Goal: Task Accomplishment & Management: Complete application form

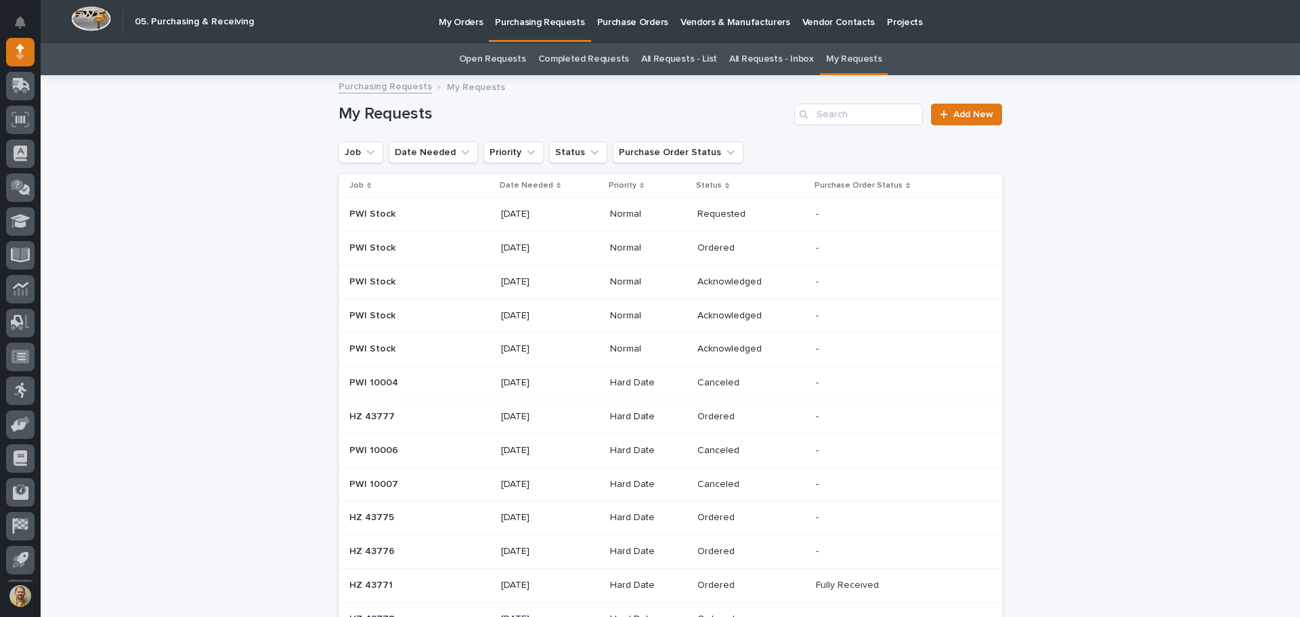
click at [521, 184] on p "Date Needed" at bounding box center [527, 185] width 54 height 15
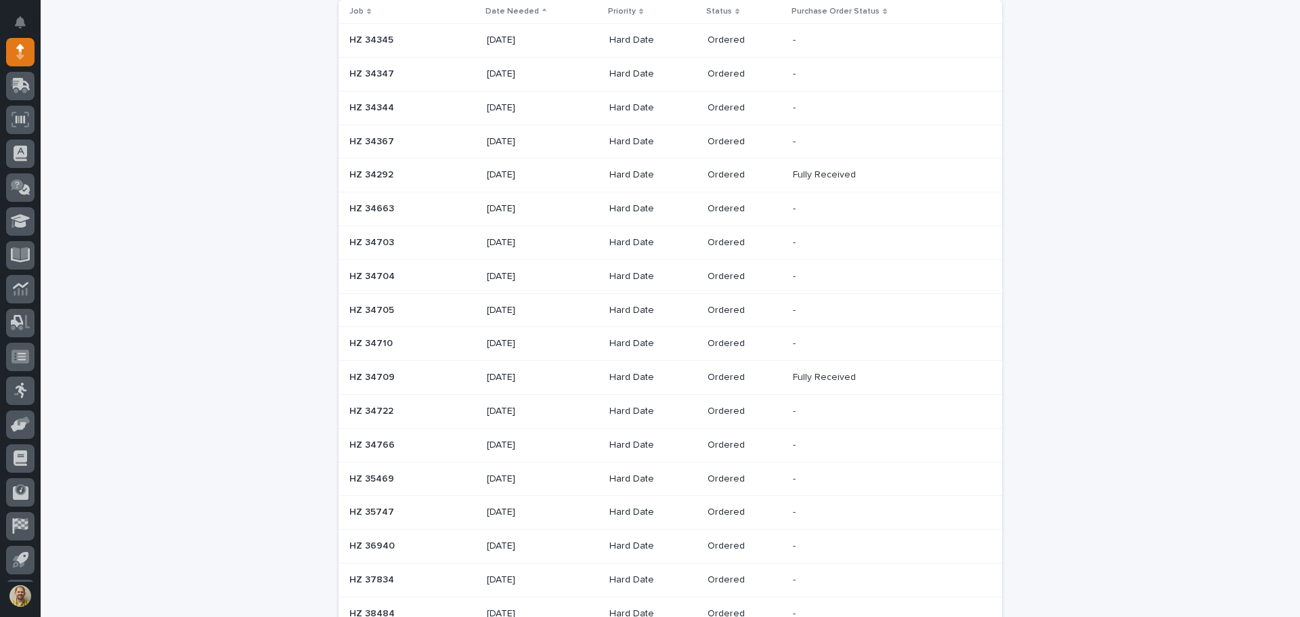
scroll to position [1, 0]
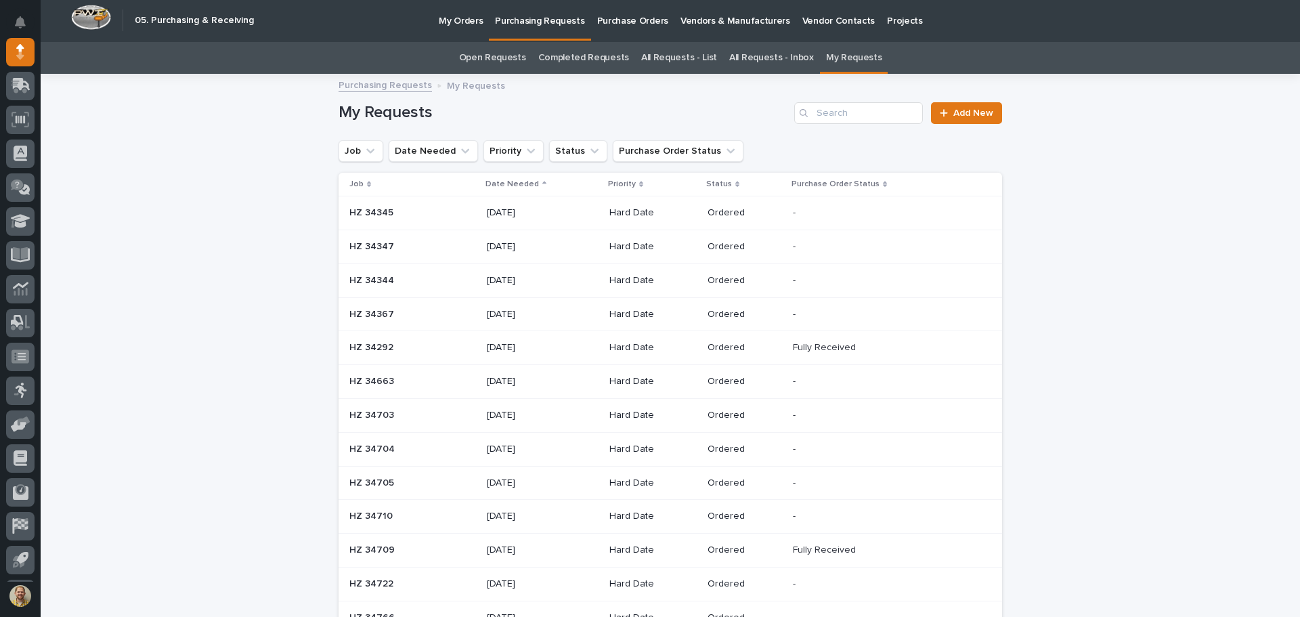
click at [521, 184] on p "Date Needed" at bounding box center [513, 184] width 54 height 15
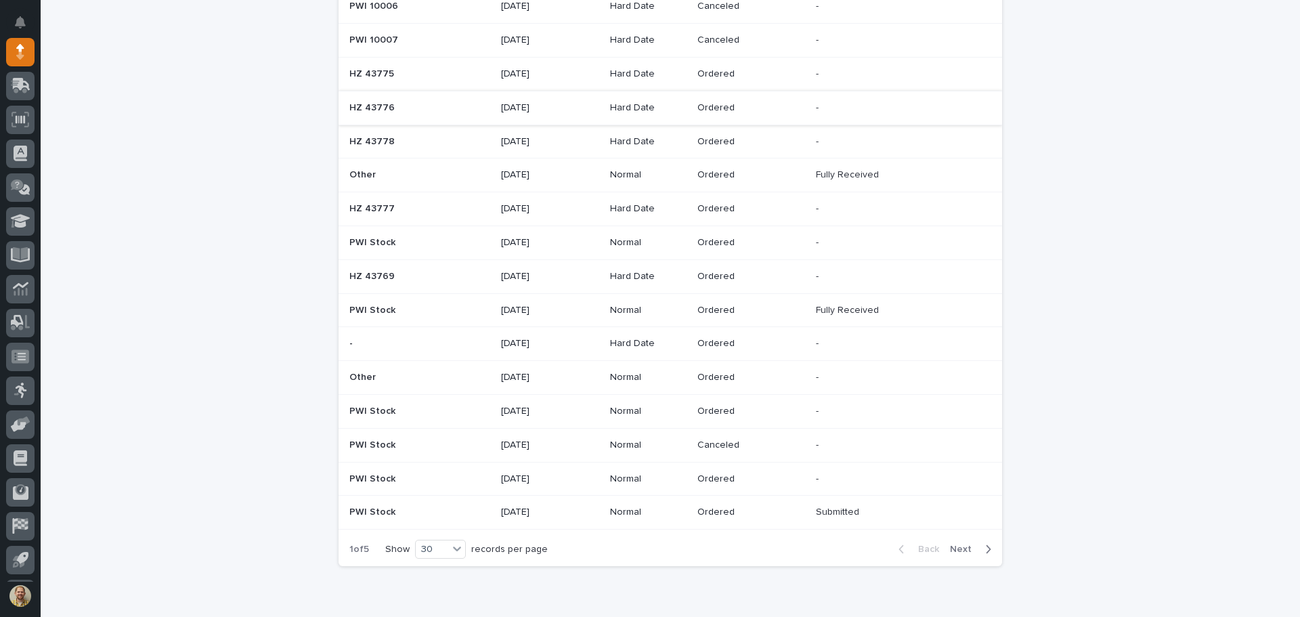
scroll to position [746, 0]
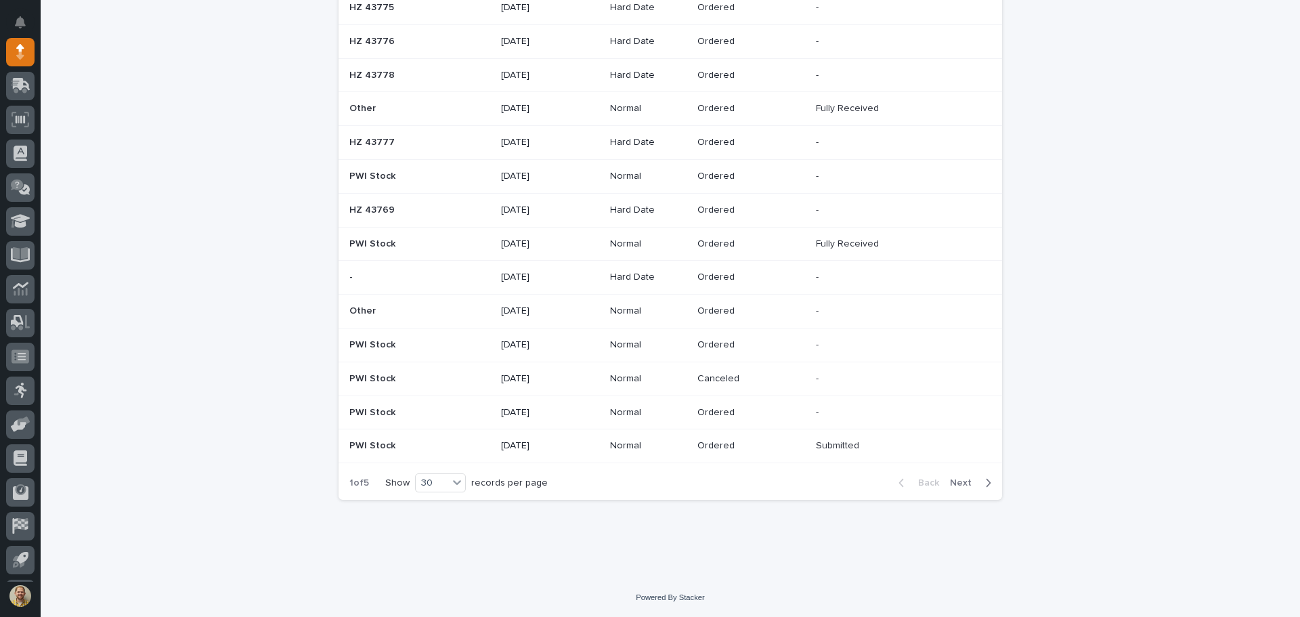
click at [964, 485] on span "Next" at bounding box center [965, 482] width 30 height 9
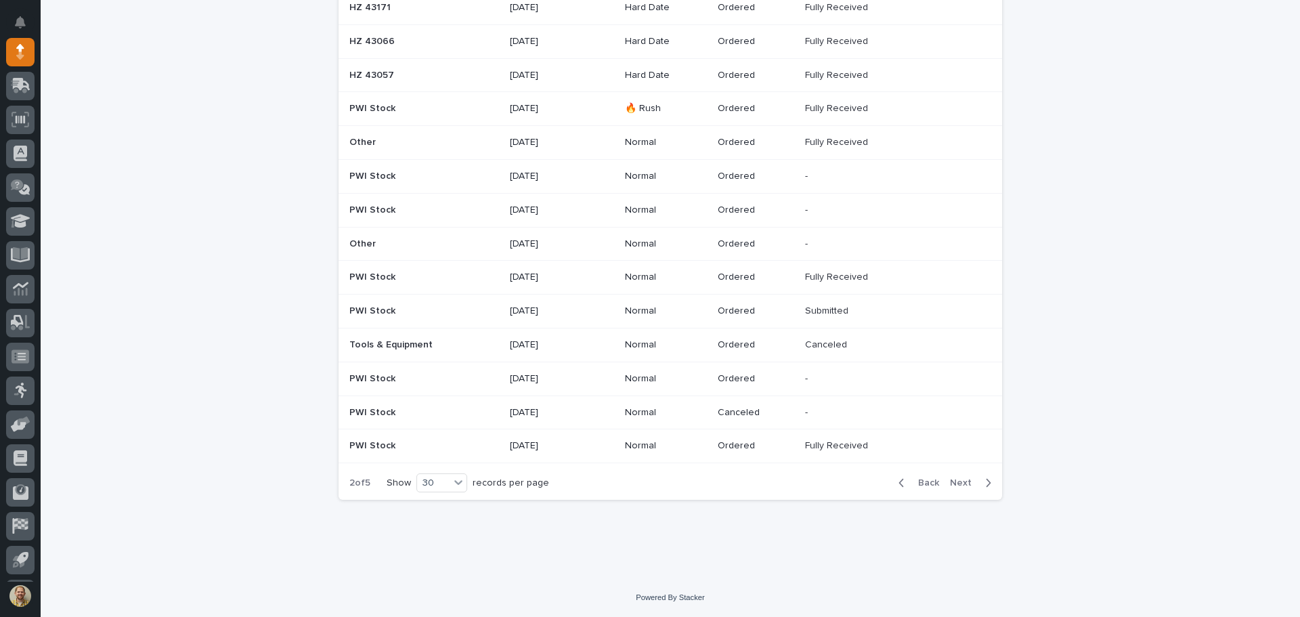
click at [416, 339] on p "Tools & Equipment" at bounding box center [392, 344] width 86 height 14
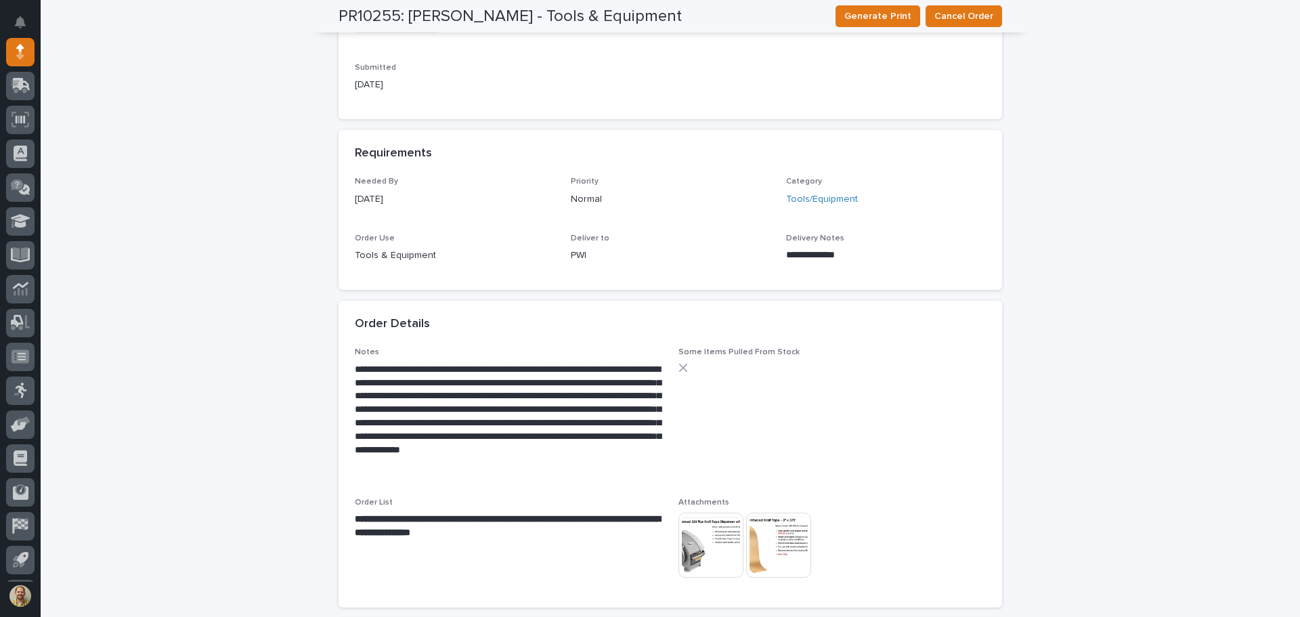
scroll to position [474, 0]
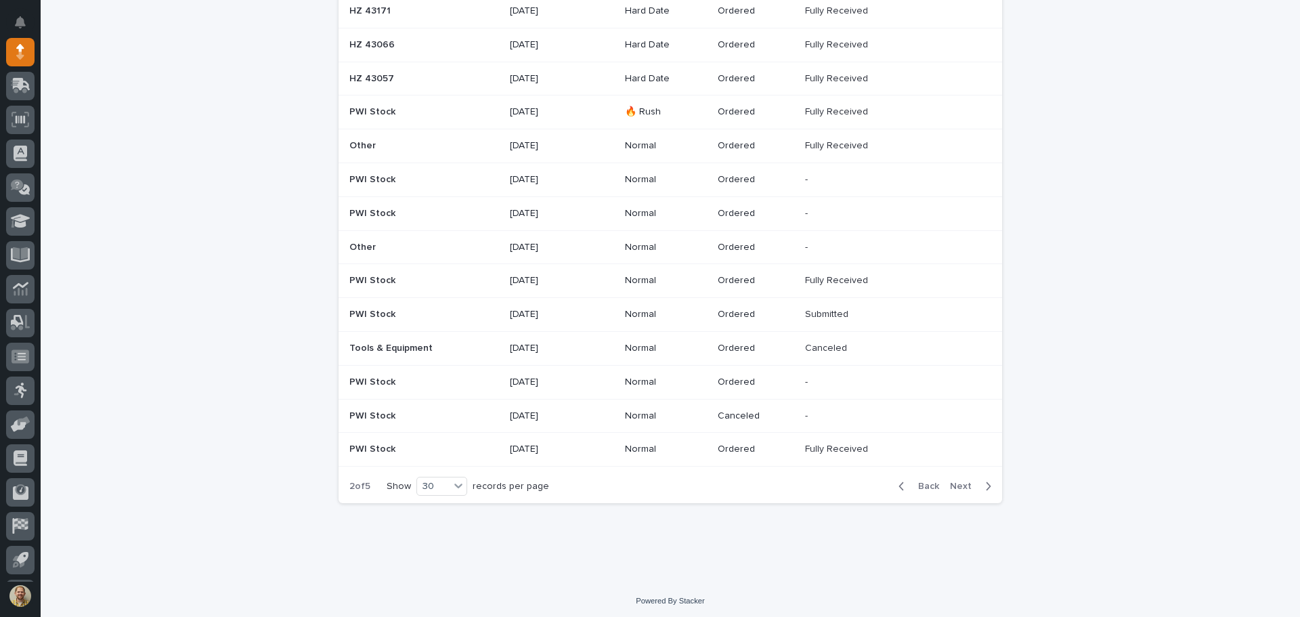
scroll to position [746, 0]
click at [462, 448] on p at bounding box center [416, 446] width 135 height 12
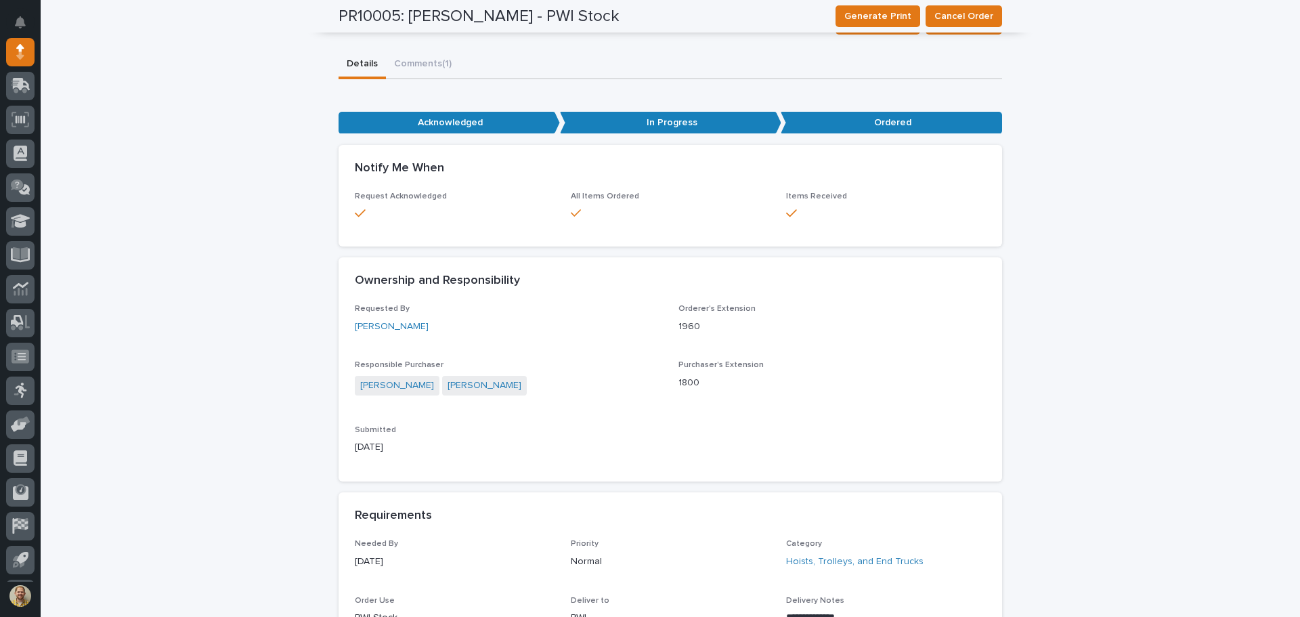
scroll to position [58, 0]
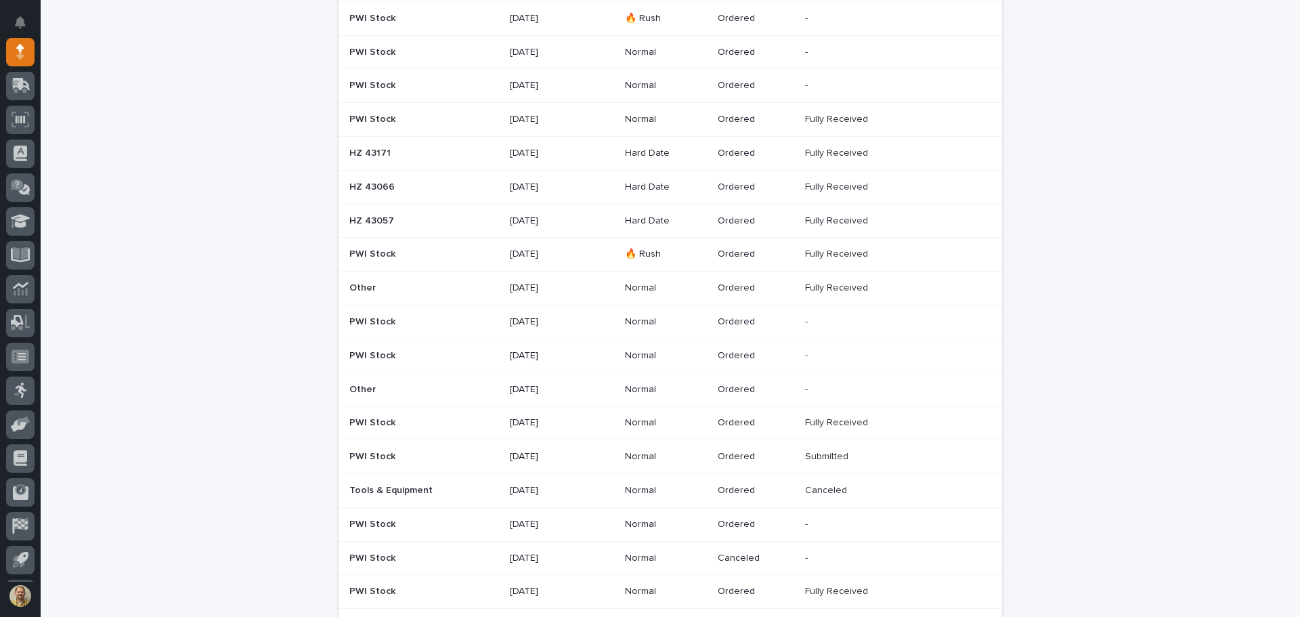
scroll to position [746, 0]
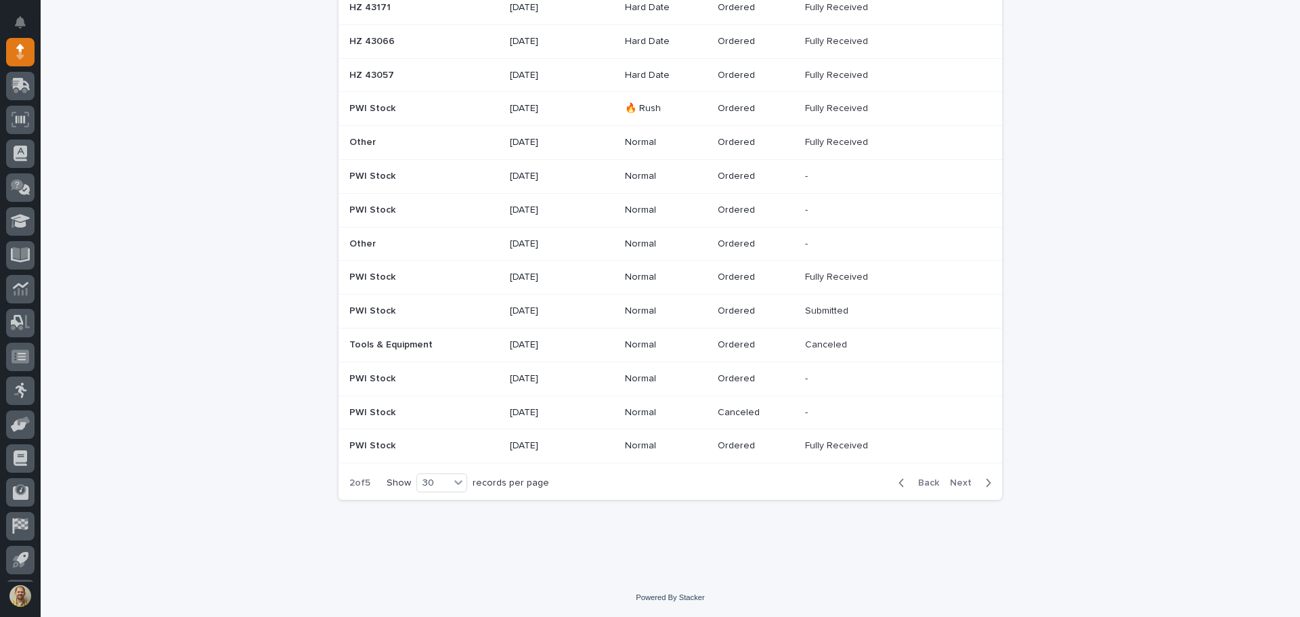
click at [960, 481] on span "Next" at bounding box center [965, 482] width 30 height 9
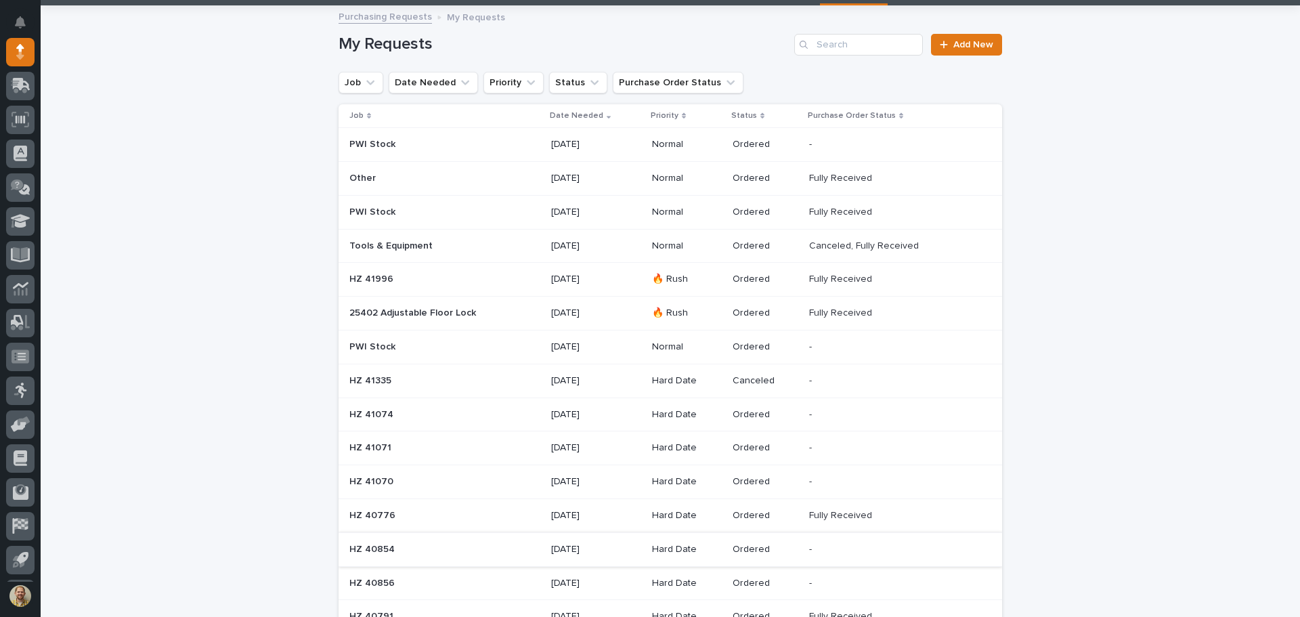
scroll to position [69, 0]
click at [498, 179] on div "Other Other" at bounding box center [444, 179] width 191 height 22
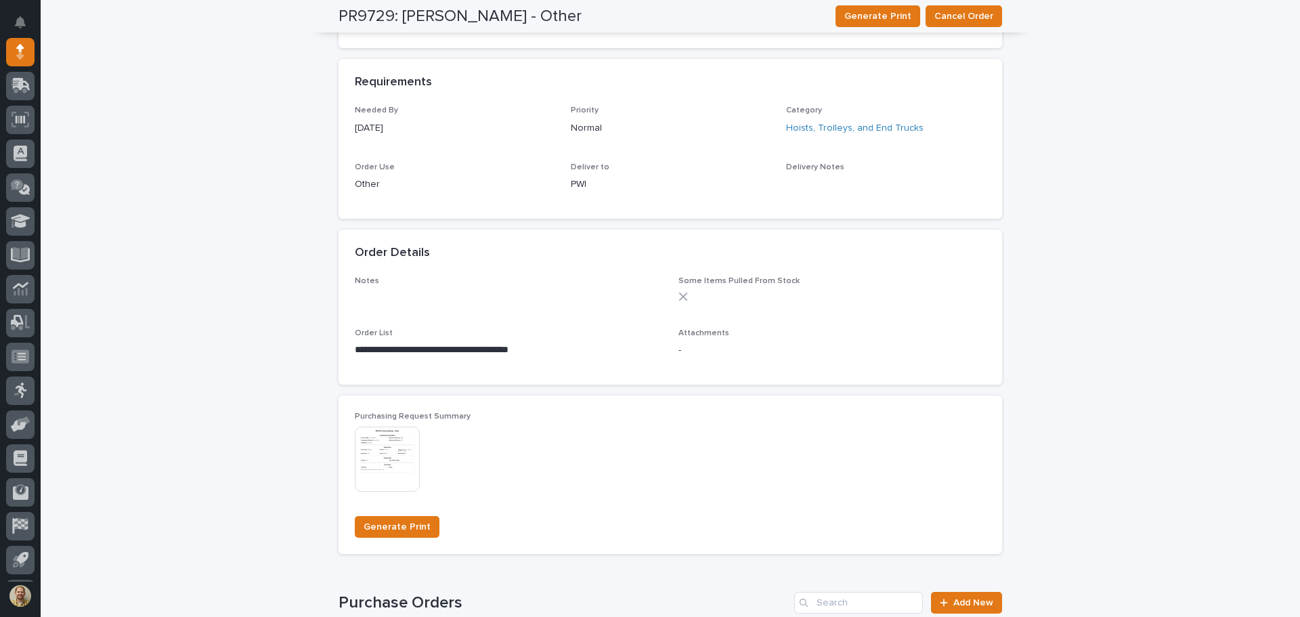
scroll to position [542, 0]
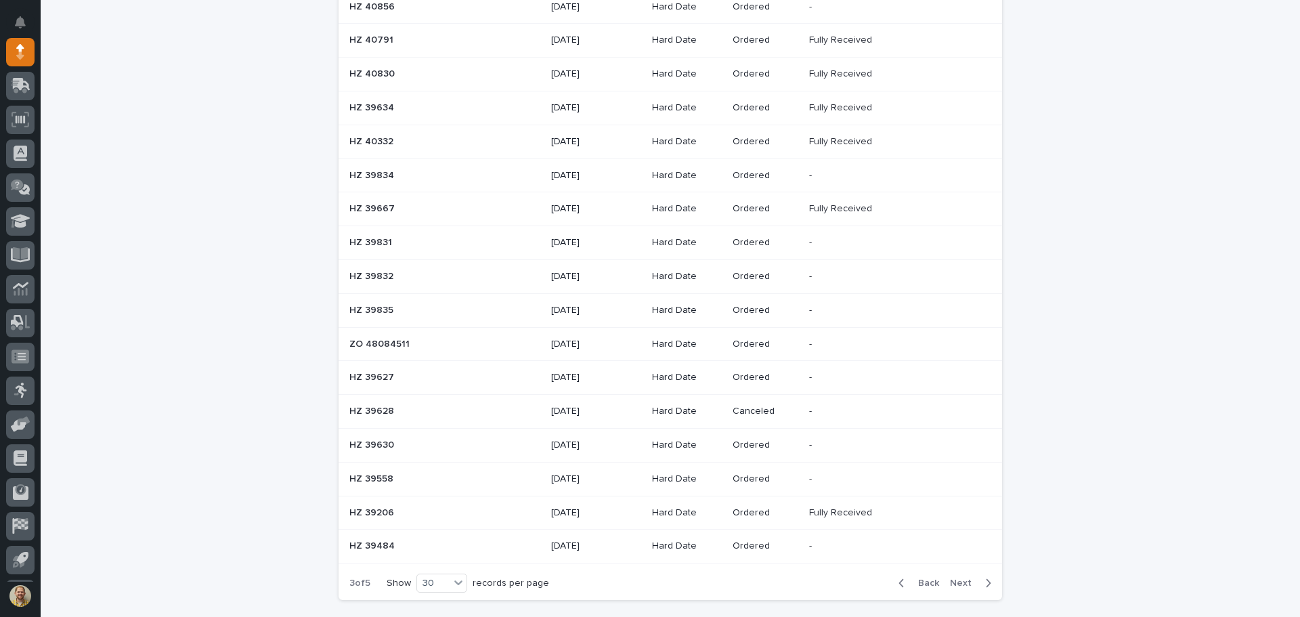
scroll to position [746, 0]
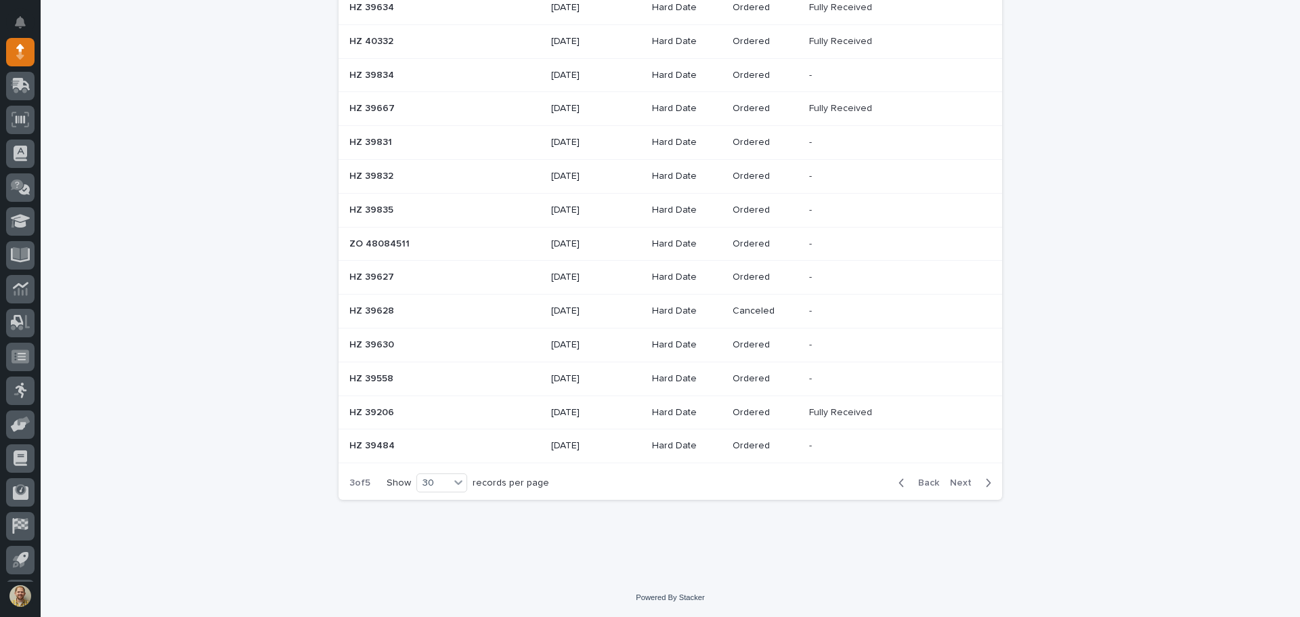
click at [919, 484] on span "Back" at bounding box center [924, 482] width 29 height 9
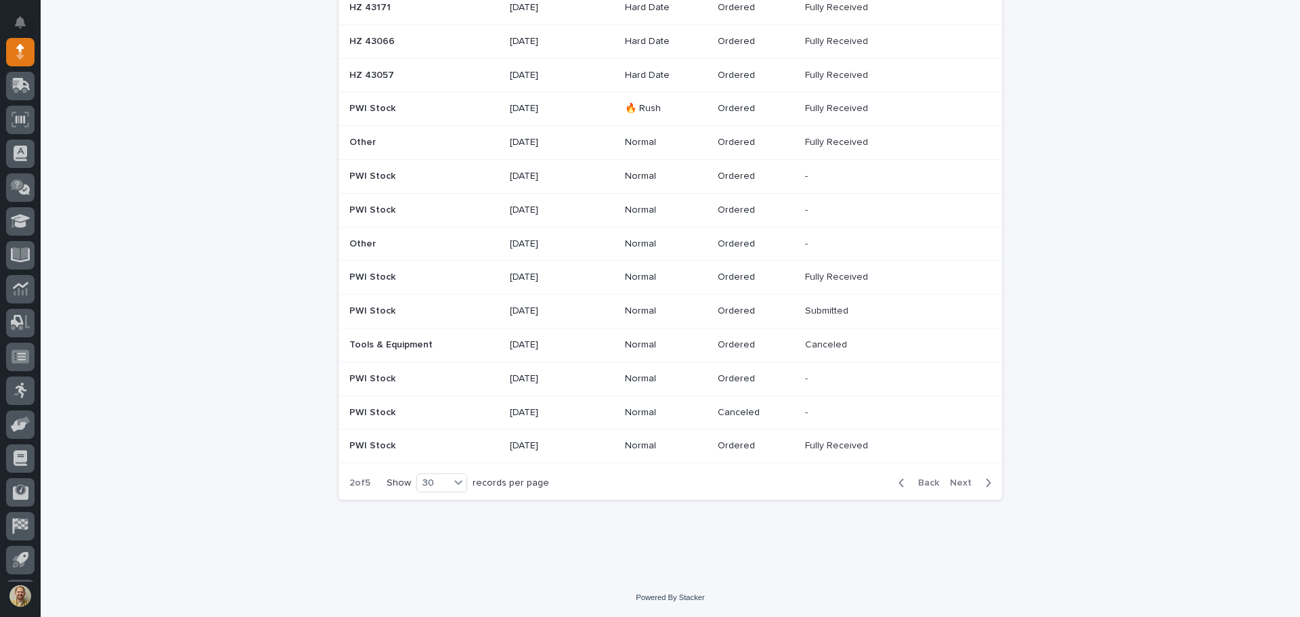
click at [413, 381] on p at bounding box center [416, 379] width 135 height 12
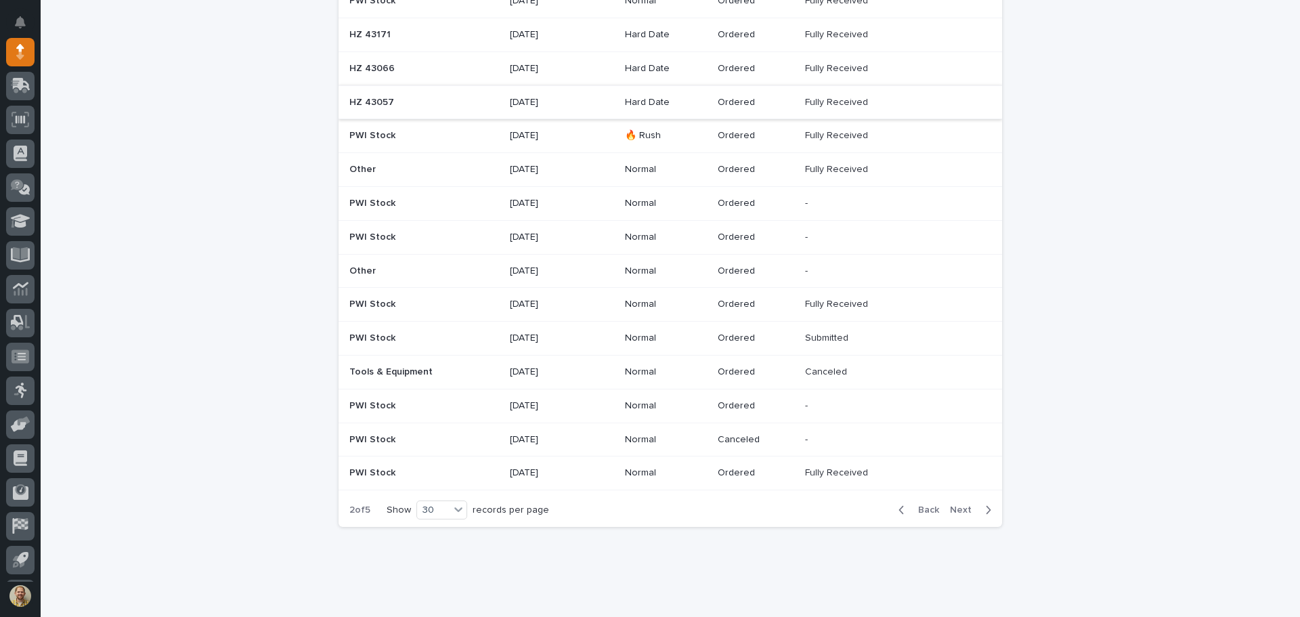
scroll to position [721, 0]
click at [473, 337] on p at bounding box center [416, 337] width 135 height 12
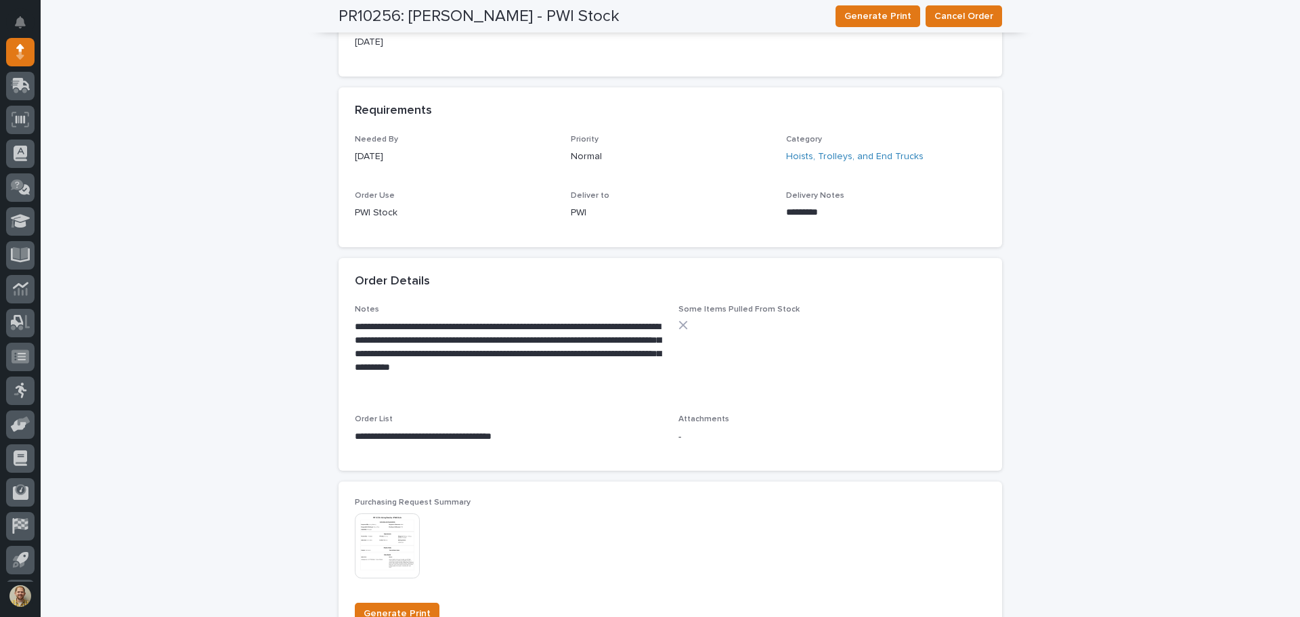
scroll to position [261, 0]
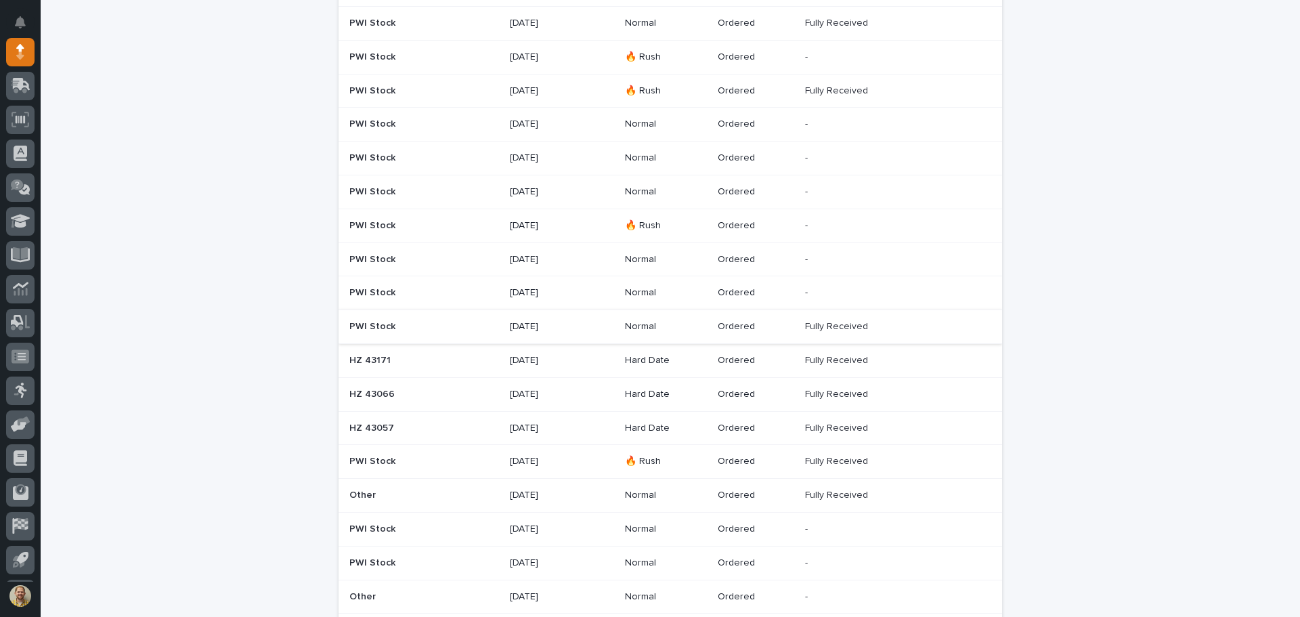
scroll to position [450, 0]
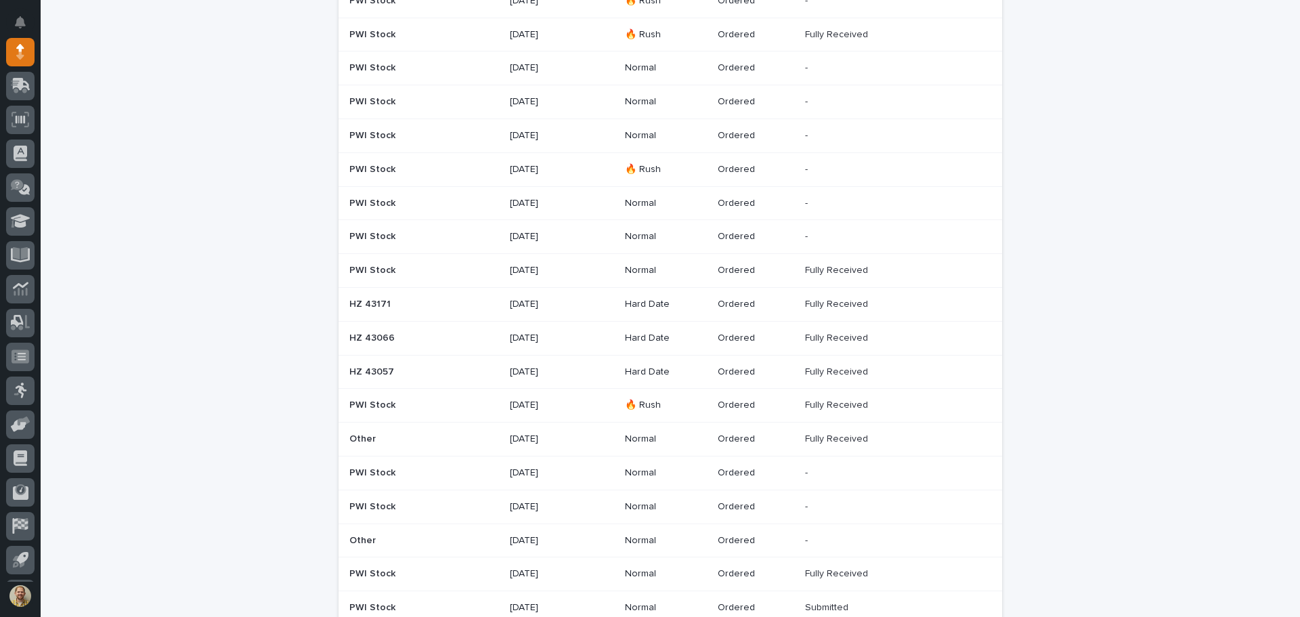
click at [368, 469] on p "PWI Stock" at bounding box center [373, 472] width 49 height 14
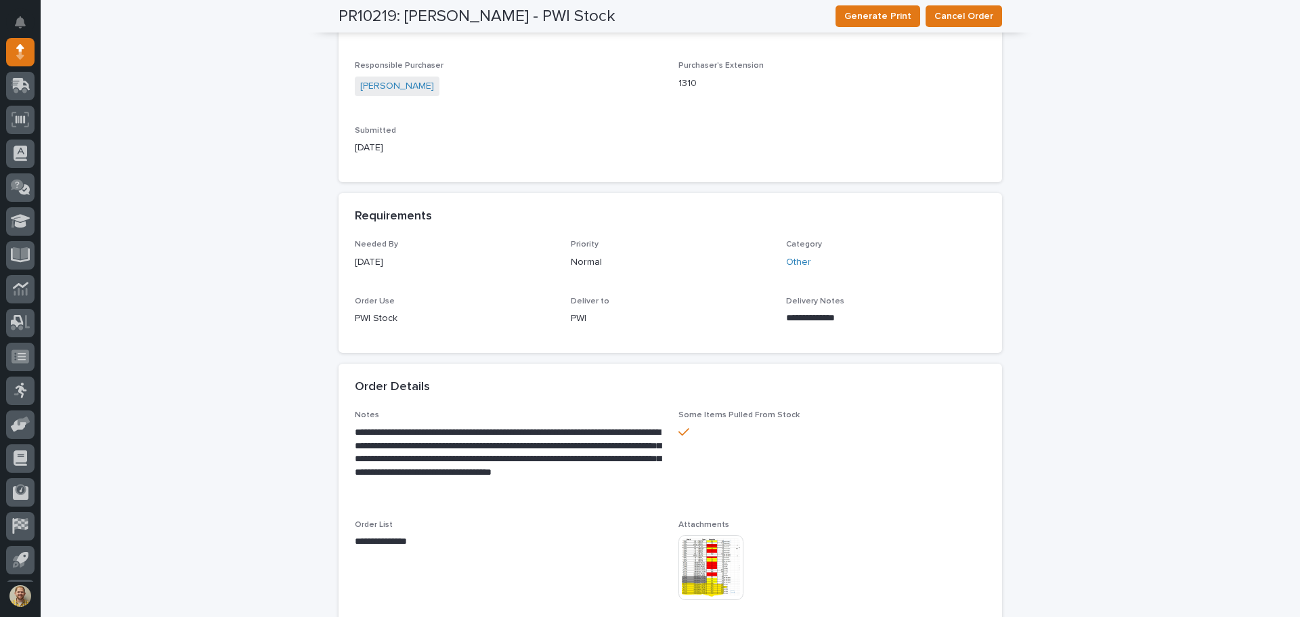
scroll to position [677, 0]
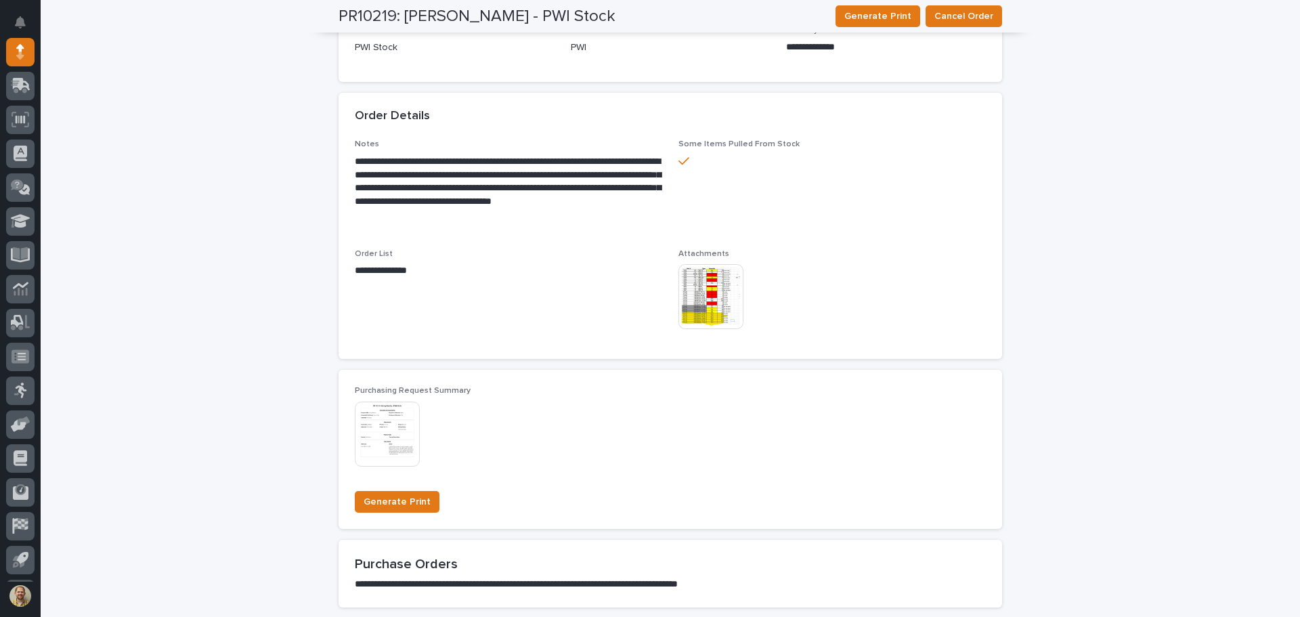
click at [382, 452] on img at bounding box center [387, 434] width 65 height 65
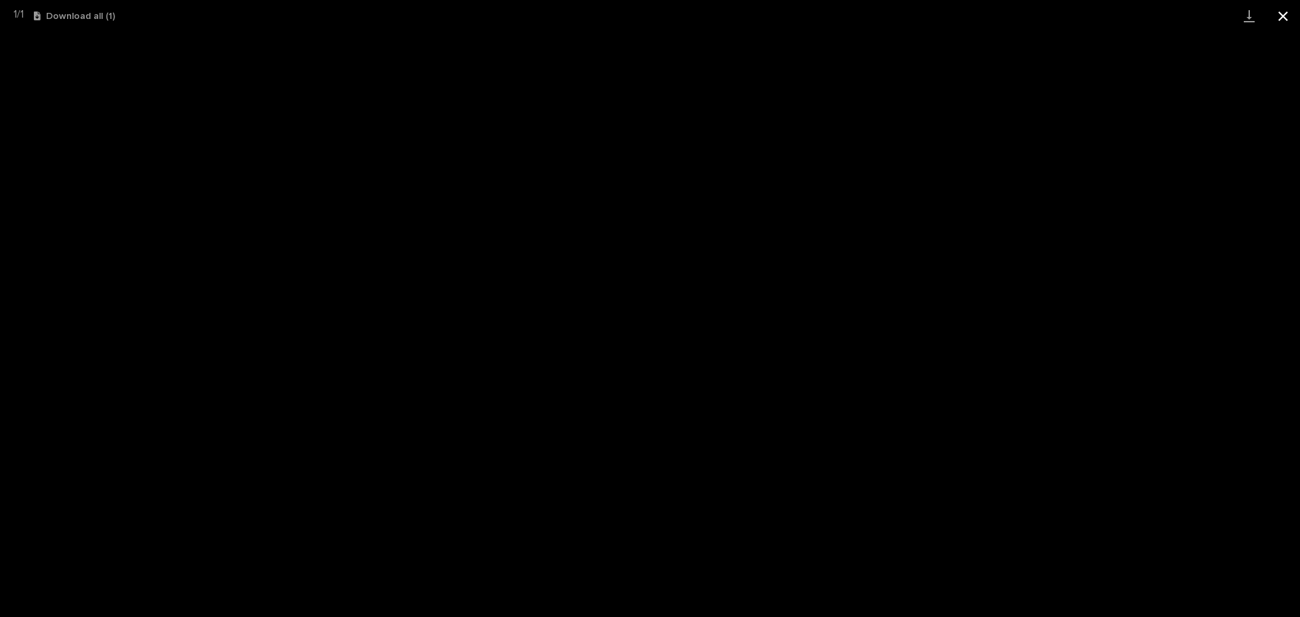
click at [1283, 21] on button "Close gallery" at bounding box center [1283, 16] width 34 height 32
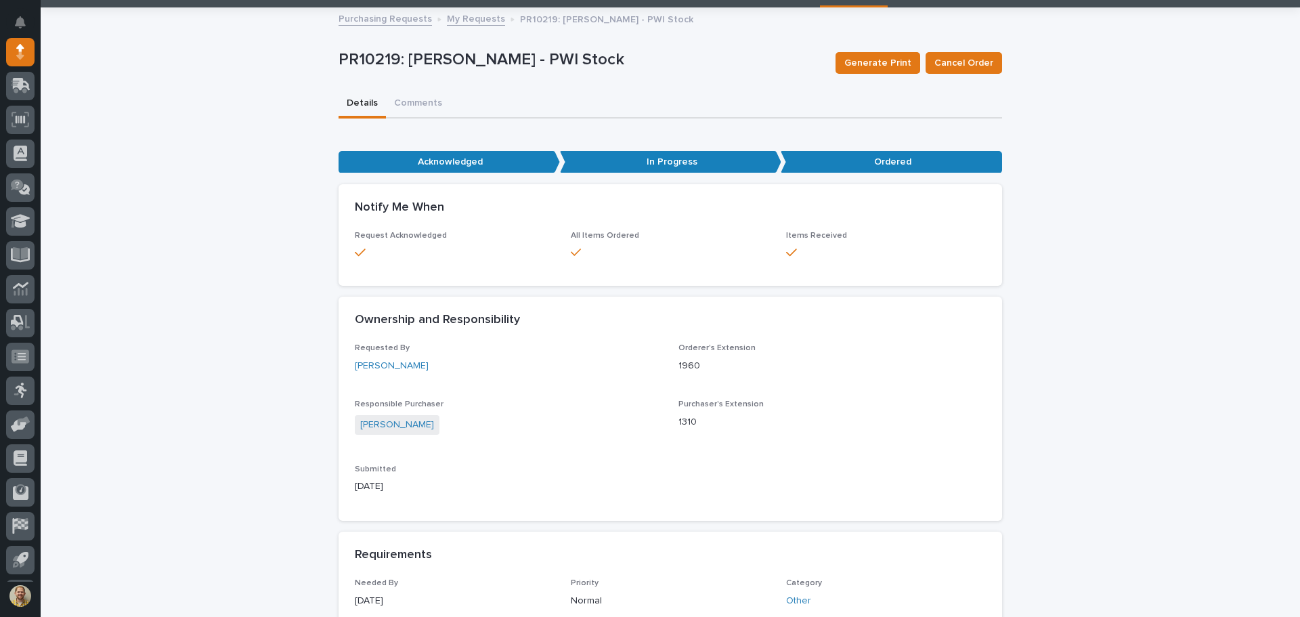
scroll to position [0, 0]
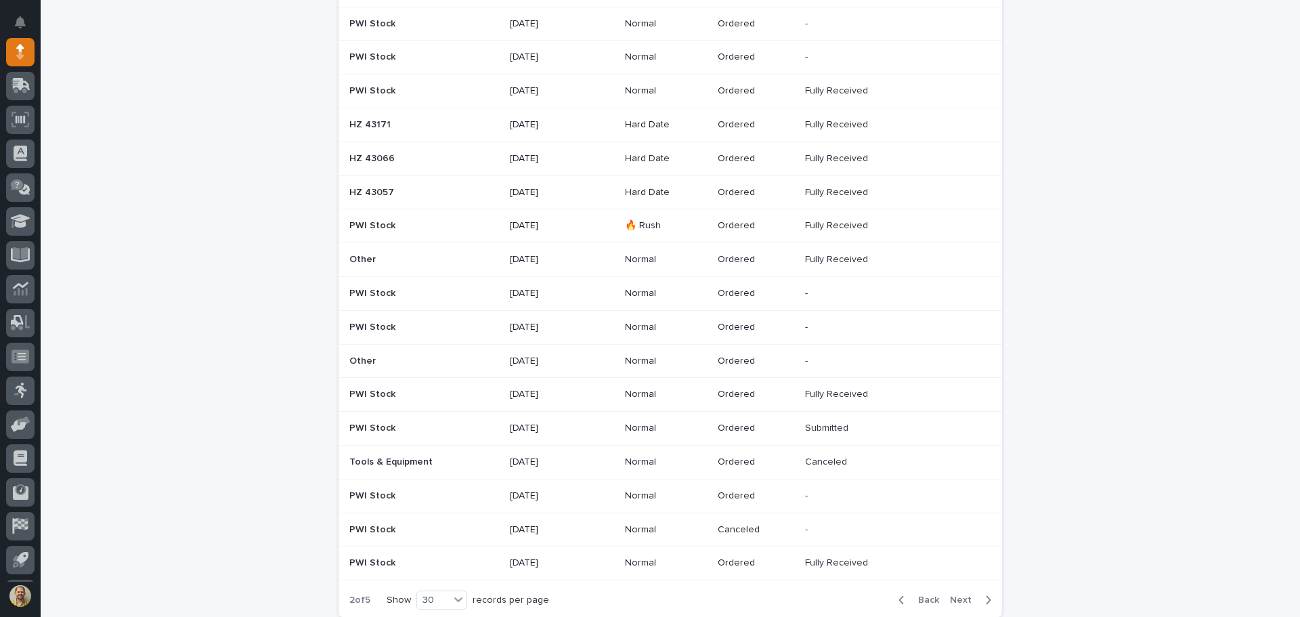
scroll to position [653, 0]
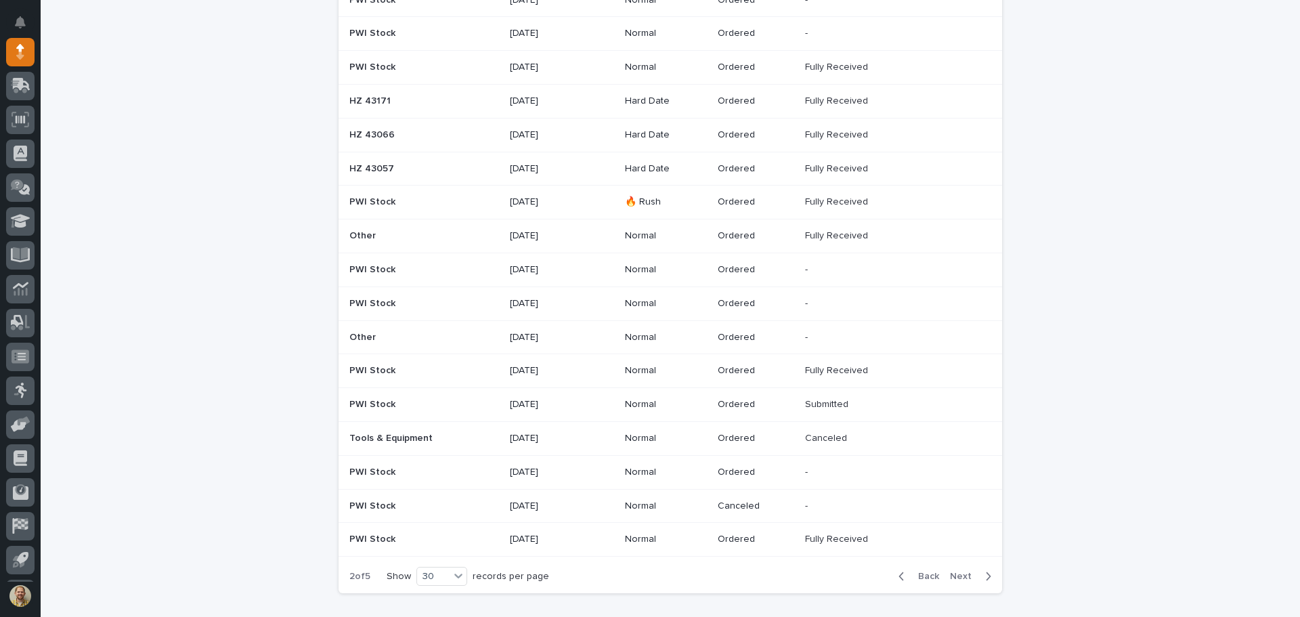
click at [364, 271] on p "PWI Stock" at bounding box center [373, 268] width 49 height 14
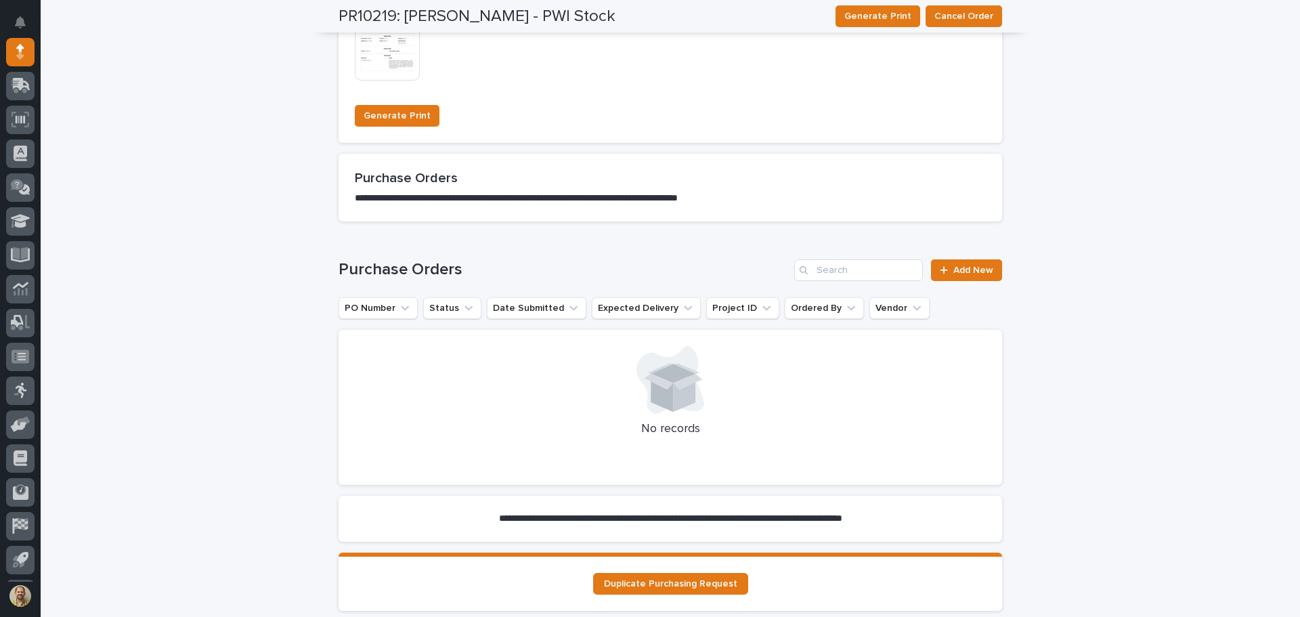
scroll to position [1084, 0]
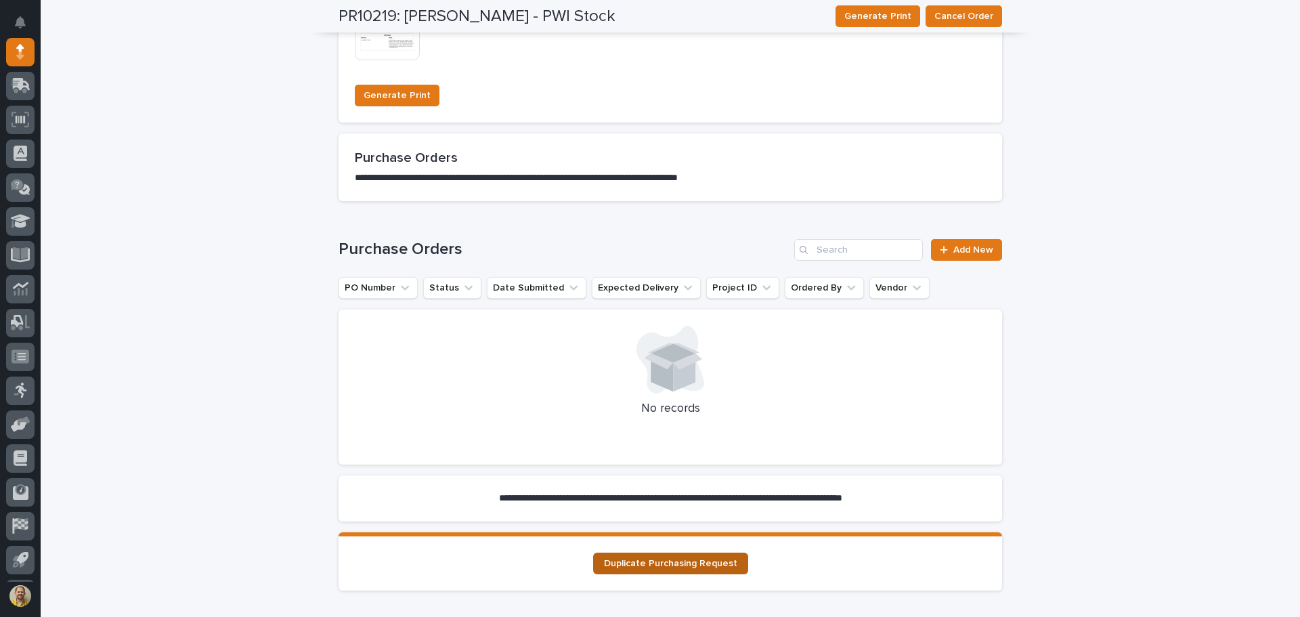
click at [662, 563] on span "Duplicate Purchasing Request" at bounding box center [670, 563] width 133 height 9
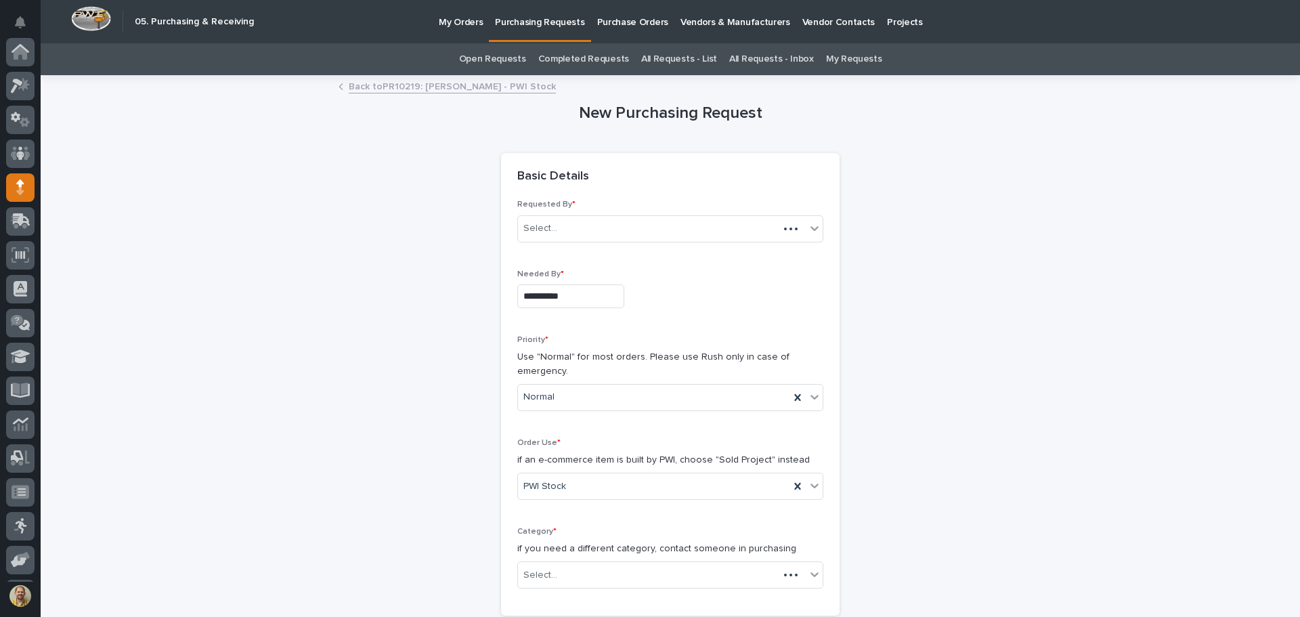
scroll to position [135, 0]
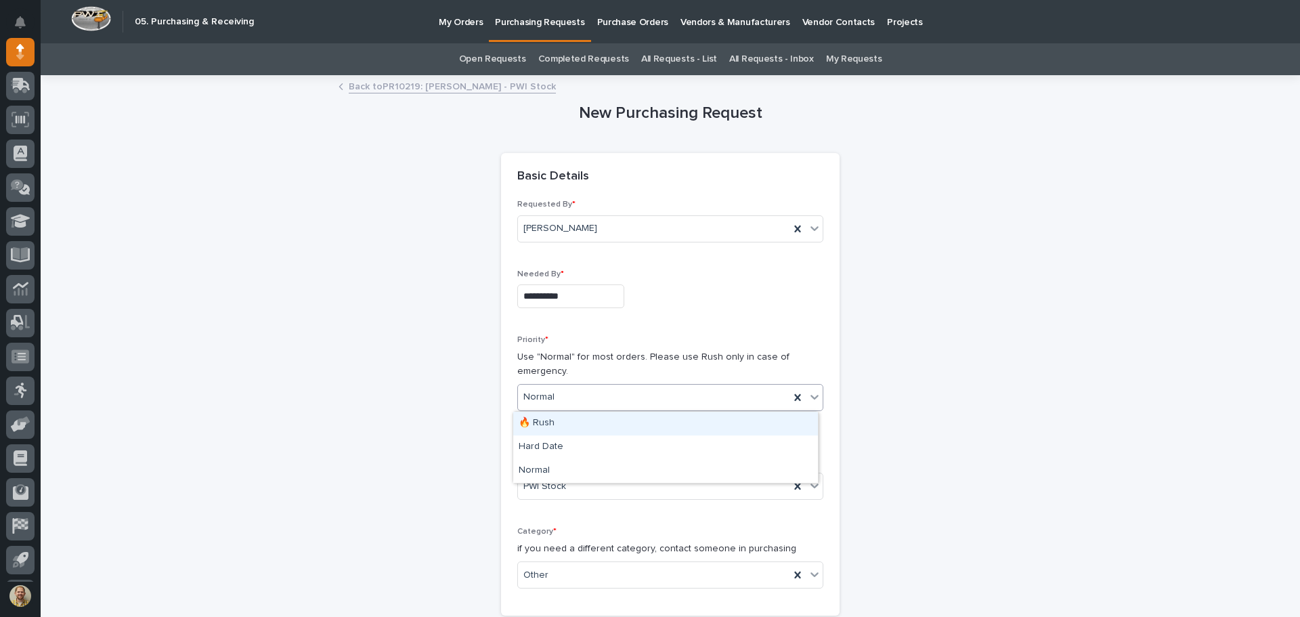
click at [624, 390] on div "Normal" at bounding box center [654, 397] width 272 height 22
click at [615, 418] on div "🔥 Rush" at bounding box center [665, 424] width 305 height 24
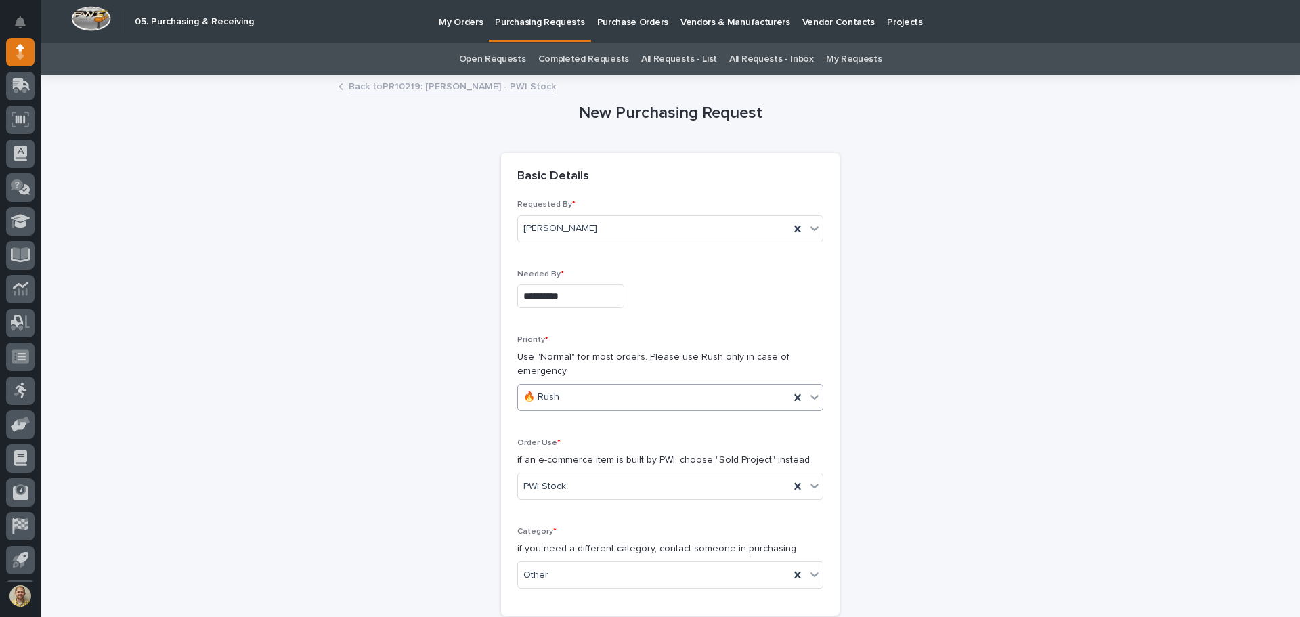
click at [591, 291] on input "**********" at bounding box center [570, 296] width 107 height 24
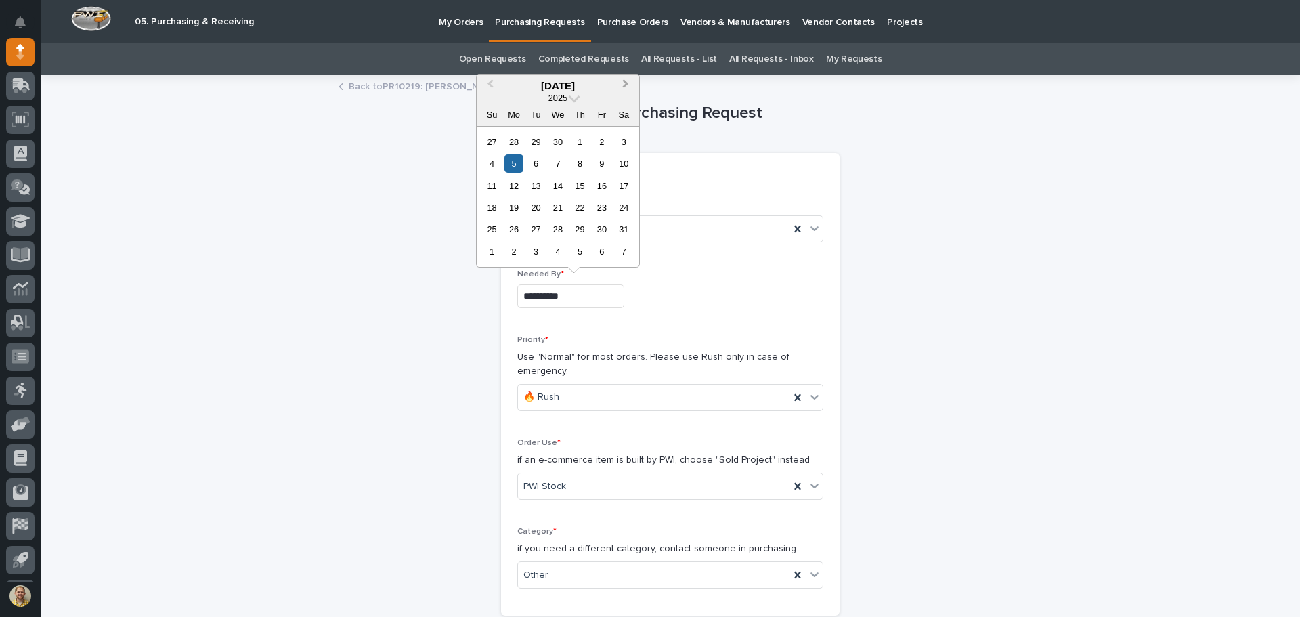
click at [626, 83] on span "Next Month" at bounding box center [626, 86] width 0 height 18
click at [520, 223] on div "25" at bounding box center [514, 229] width 18 height 18
type input "**********"
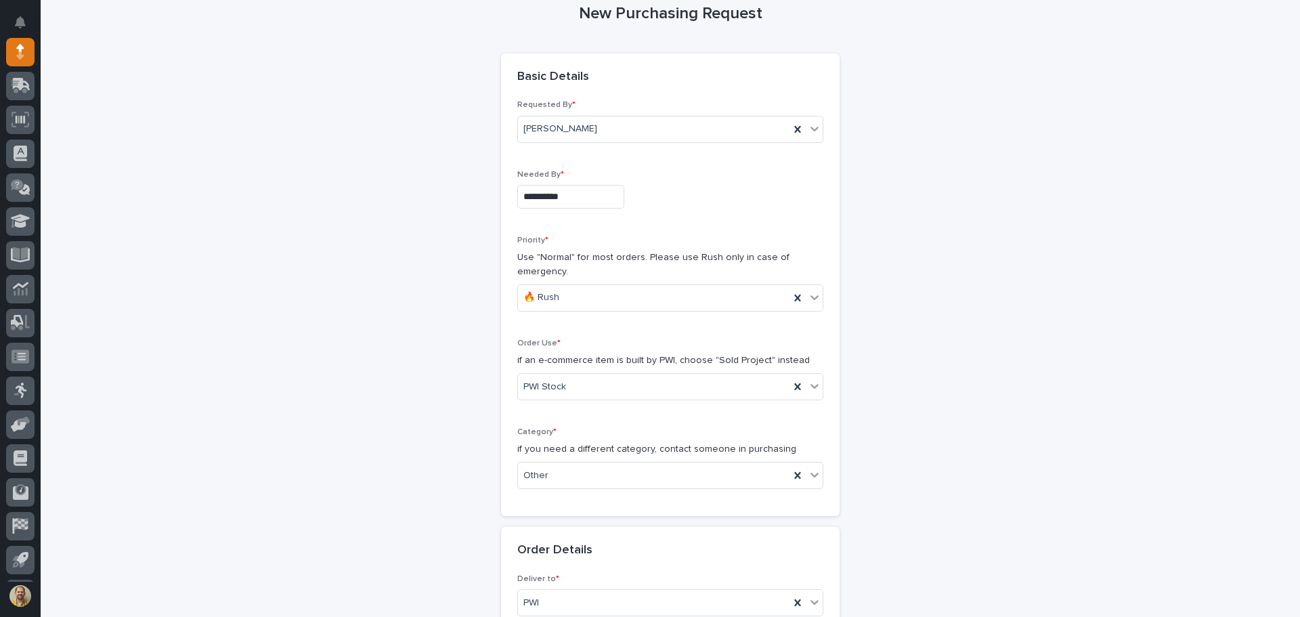
scroll to position [203, 0]
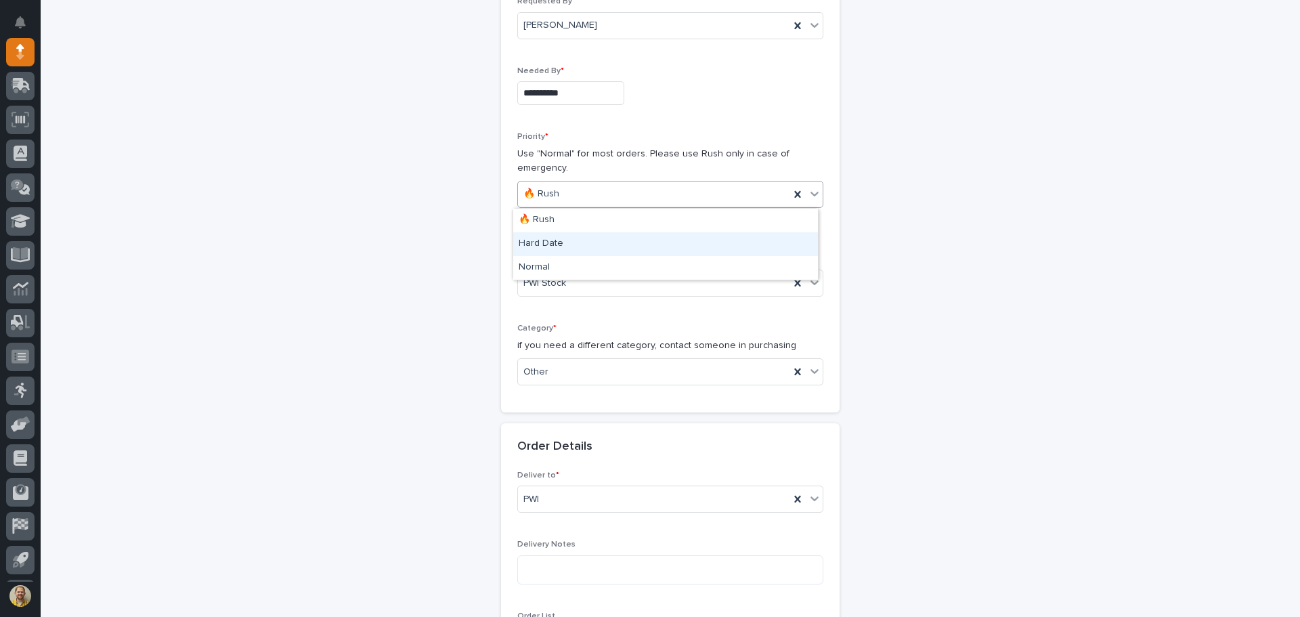
click at [536, 237] on div "Hard Date" at bounding box center [665, 244] width 305 height 24
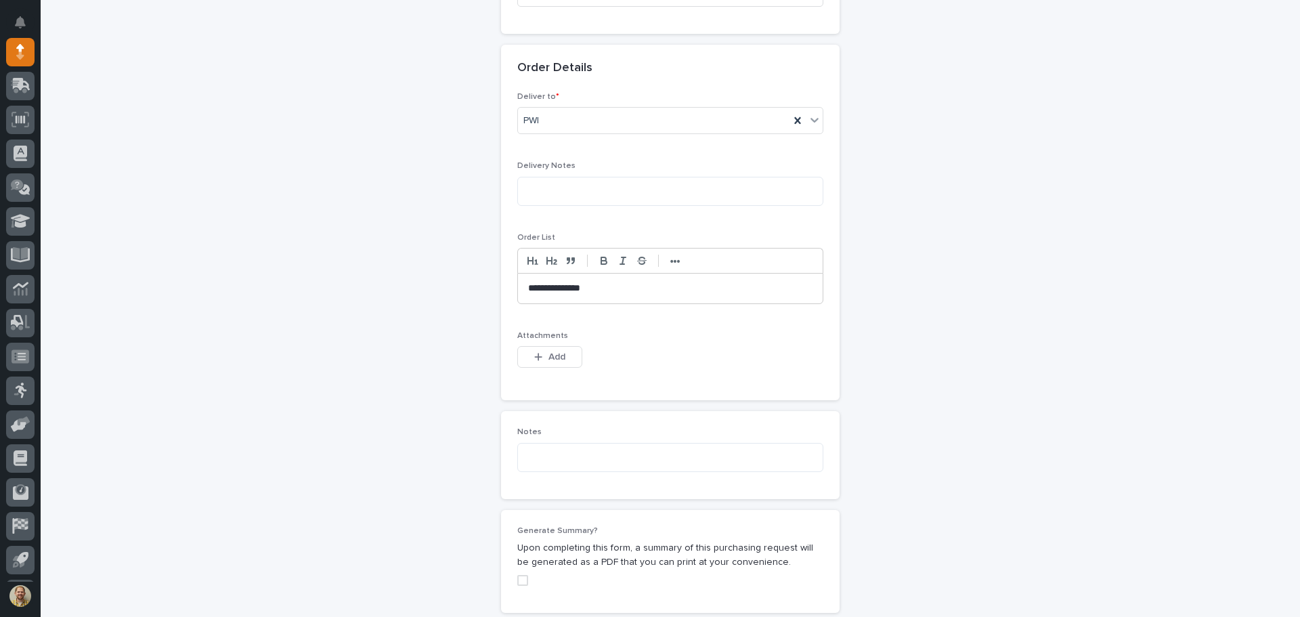
scroll to position [609, 0]
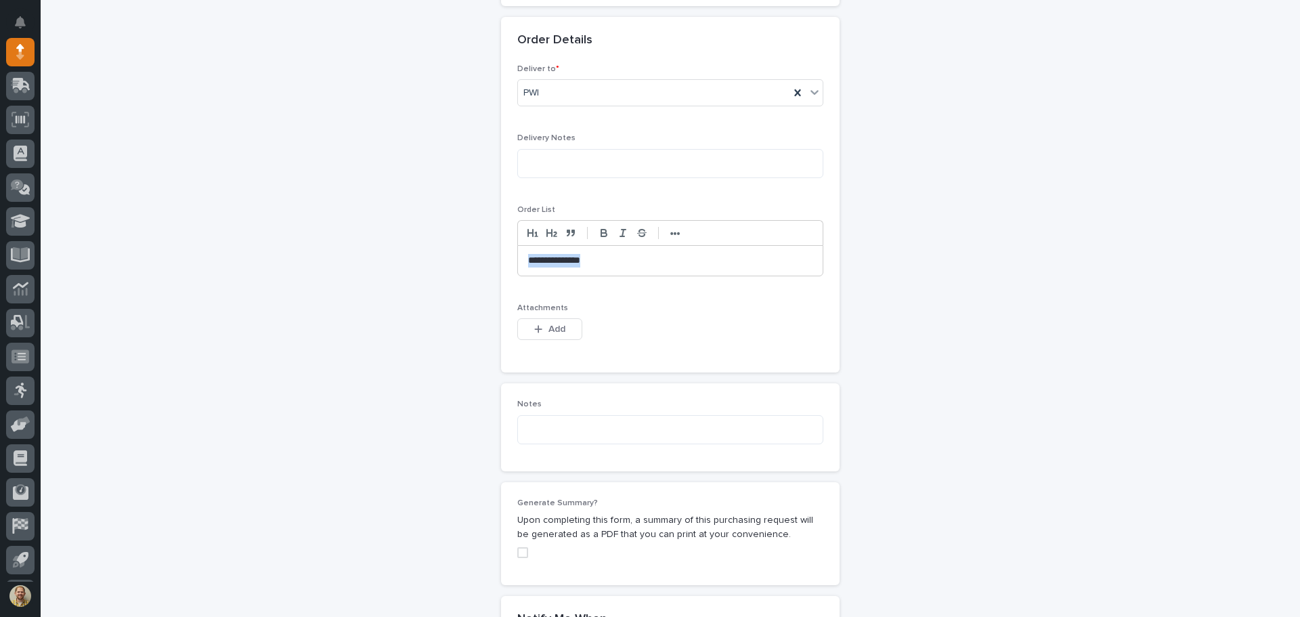
drag, startPoint x: 597, startPoint y: 264, endPoint x: 515, endPoint y: 259, distance: 82.1
click at [518, 259] on div "**********" at bounding box center [670, 261] width 305 height 30
click at [643, 272] on div "**********" at bounding box center [670, 261] width 305 height 30
drag, startPoint x: 643, startPoint y: 272, endPoint x: 478, endPoint y: 261, distance: 164.9
click at [478, 261] on div "**********" at bounding box center [671, 151] width 664 height 1368
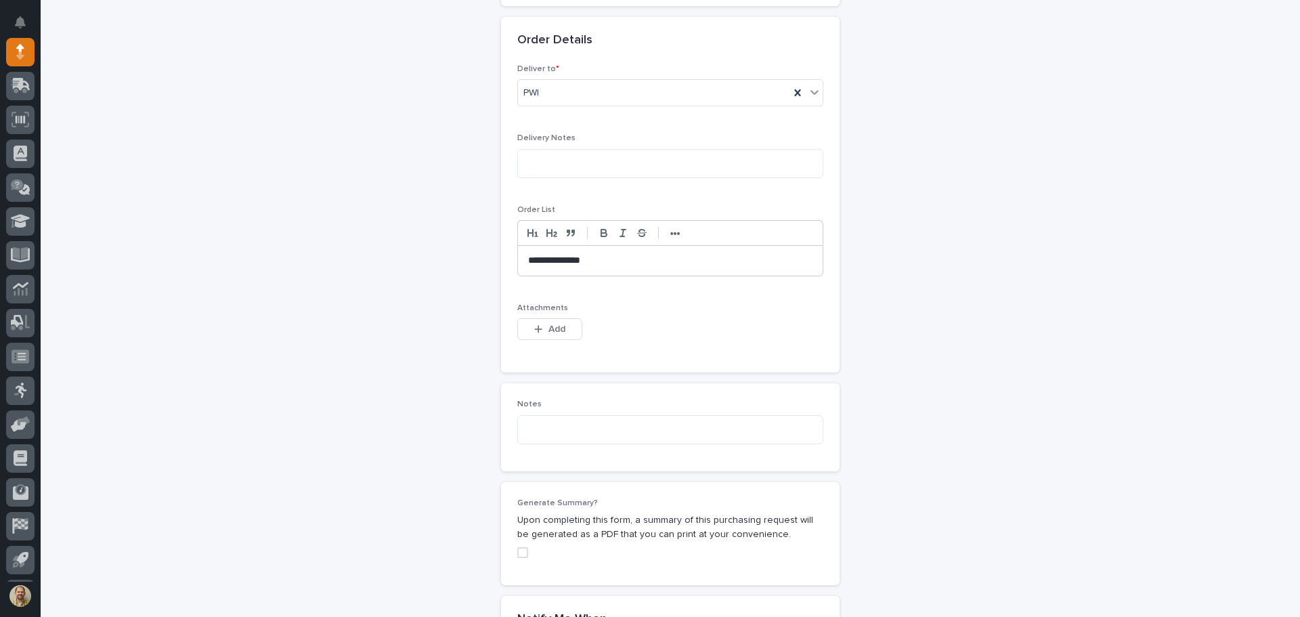
scroll to position [677, 0]
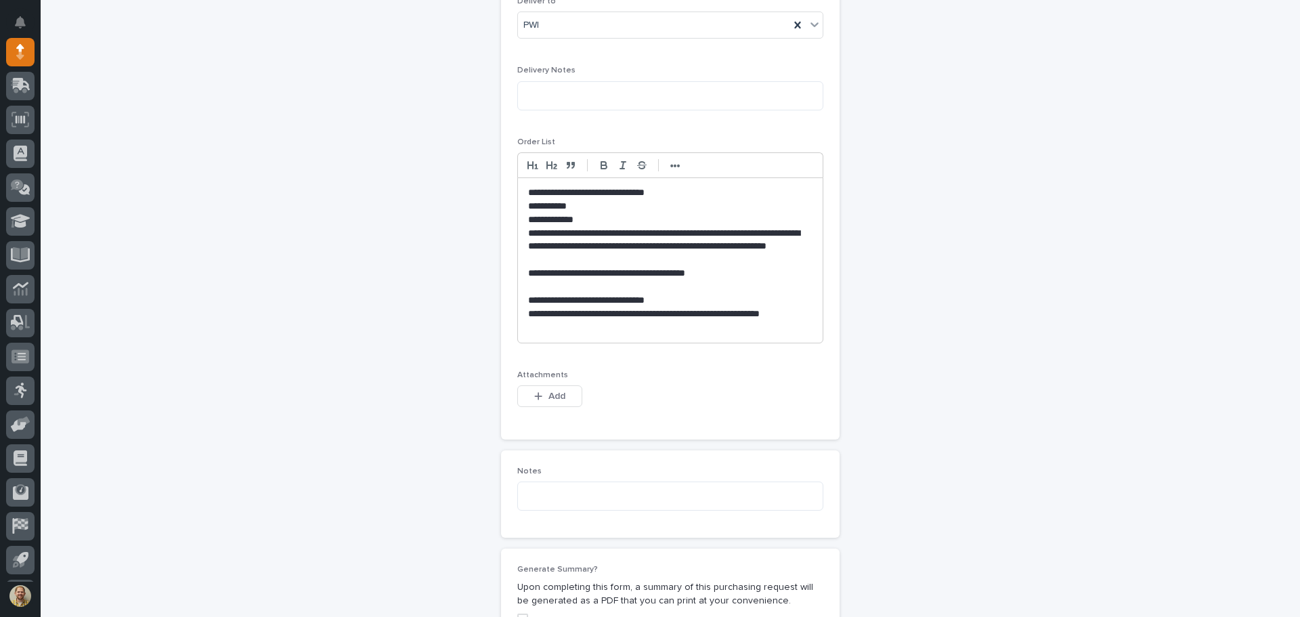
click at [667, 195] on p "**********" at bounding box center [670, 193] width 284 height 14
drag, startPoint x: 663, startPoint y: 302, endPoint x: 519, endPoint y: 302, distance: 144.2
click at [519, 302] on div "**********" at bounding box center [670, 260] width 305 height 165
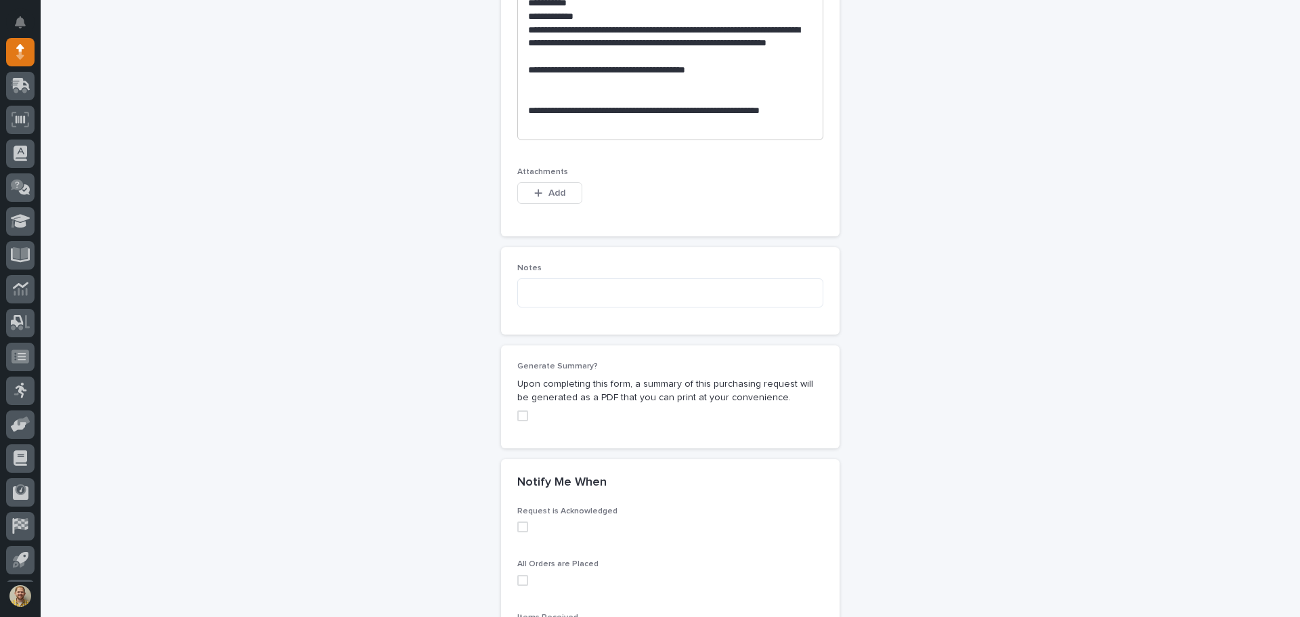
scroll to position [948, 0]
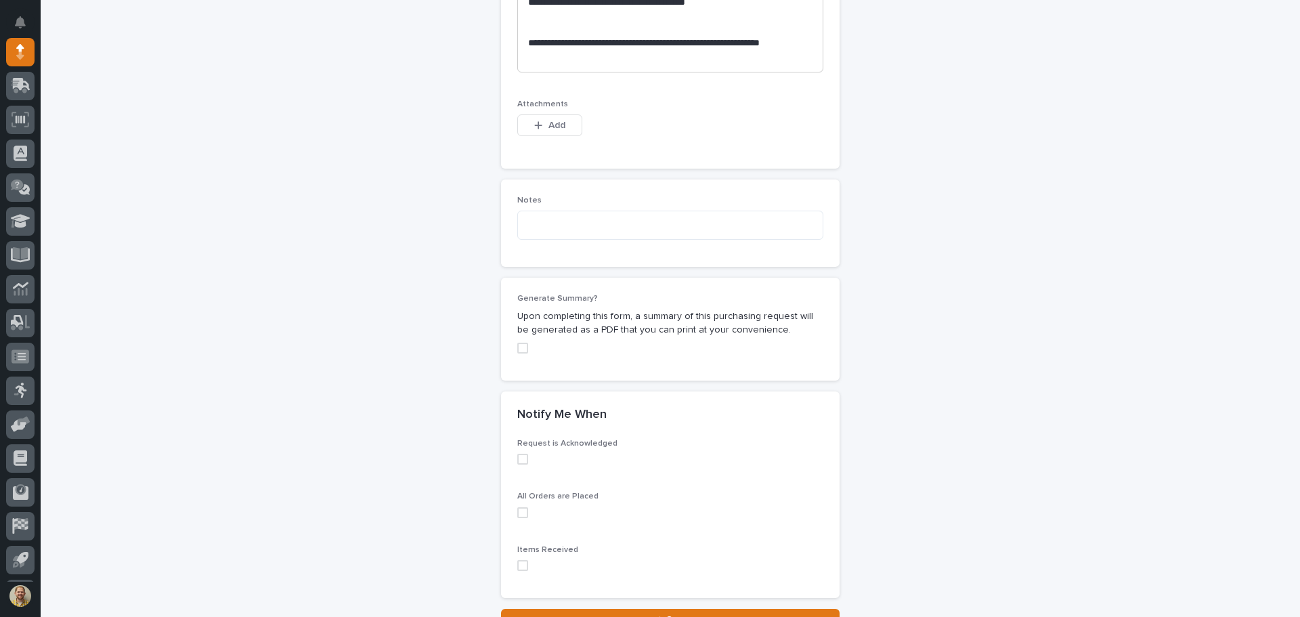
click at [518, 349] on span at bounding box center [522, 348] width 11 height 11
click at [521, 454] on span at bounding box center [522, 459] width 11 height 11
click at [520, 521] on div "All Orders are Placed" at bounding box center [670, 510] width 306 height 37
click at [518, 512] on span at bounding box center [522, 512] width 11 height 11
click at [521, 569] on span at bounding box center [522, 565] width 11 height 11
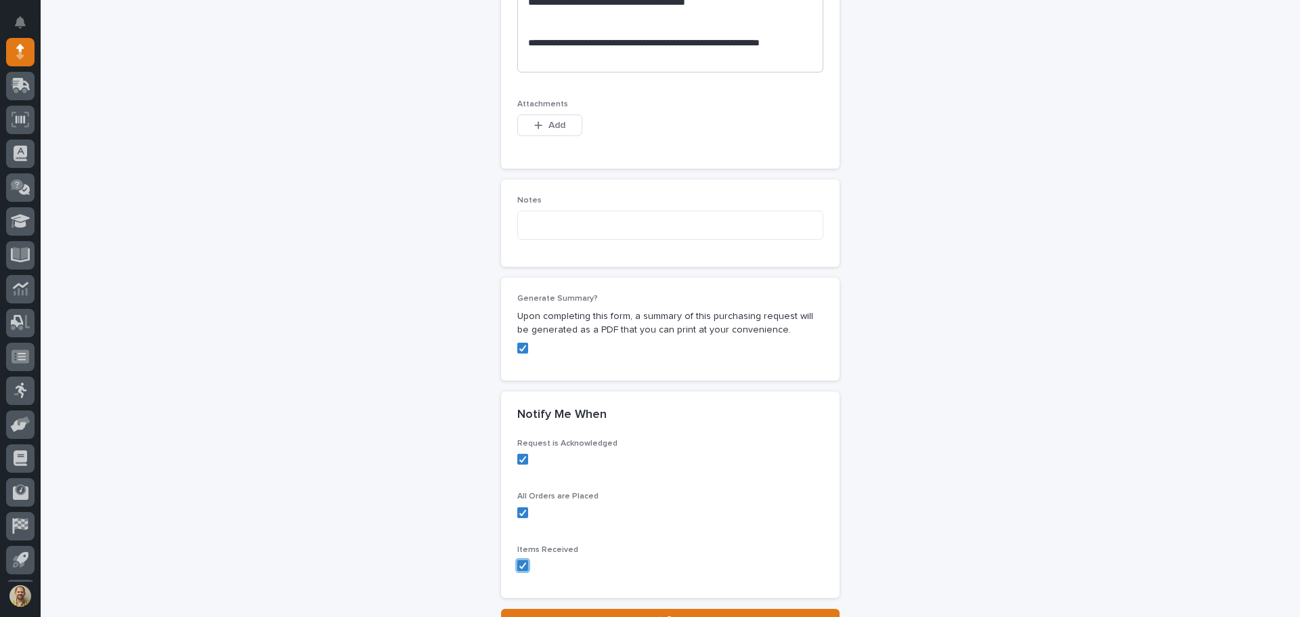
scroll to position [1068, 0]
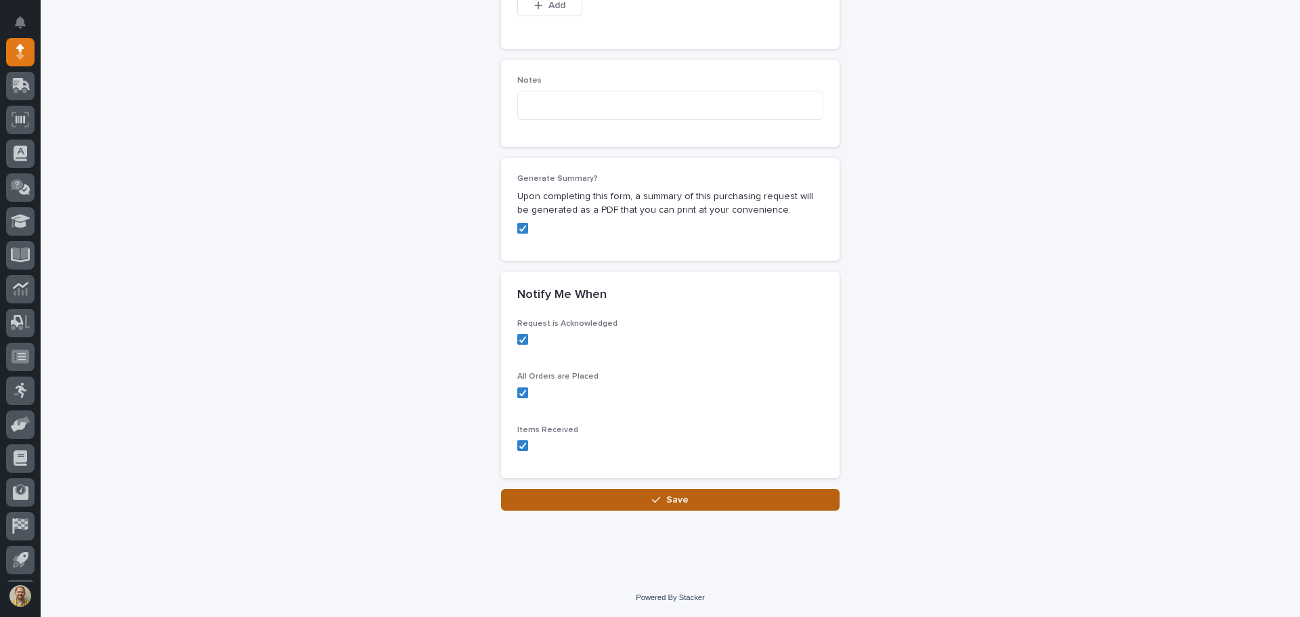
click at [716, 498] on button "Save" at bounding box center [670, 500] width 339 height 22
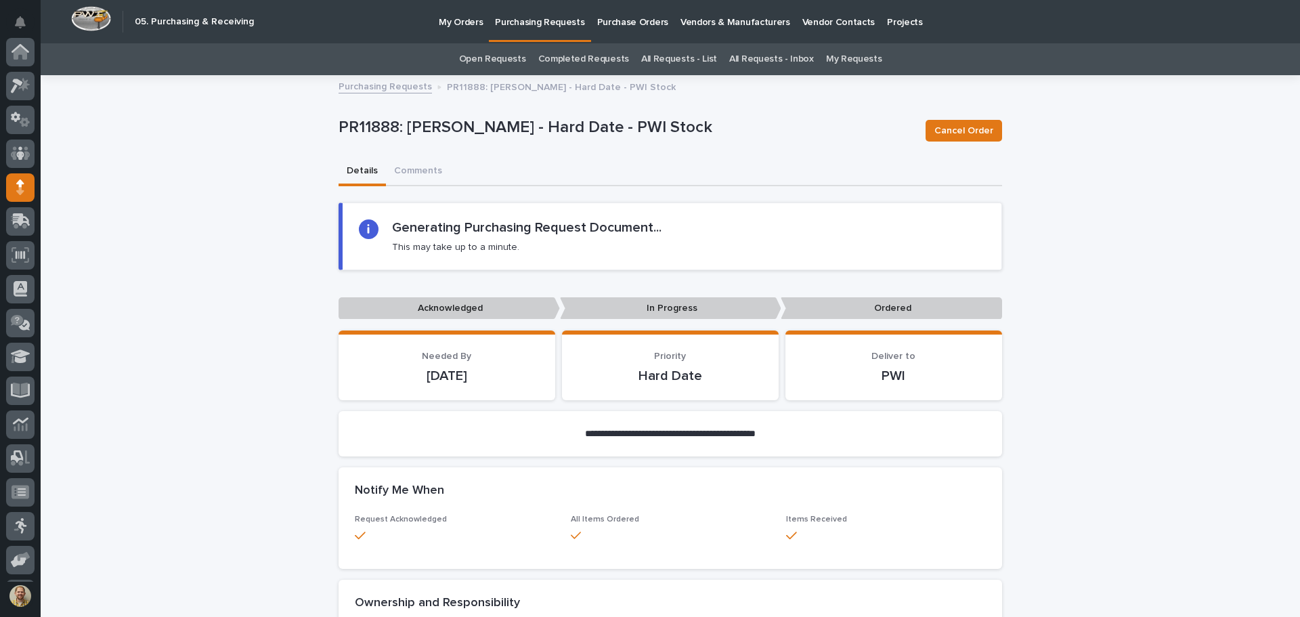
scroll to position [135, 0]
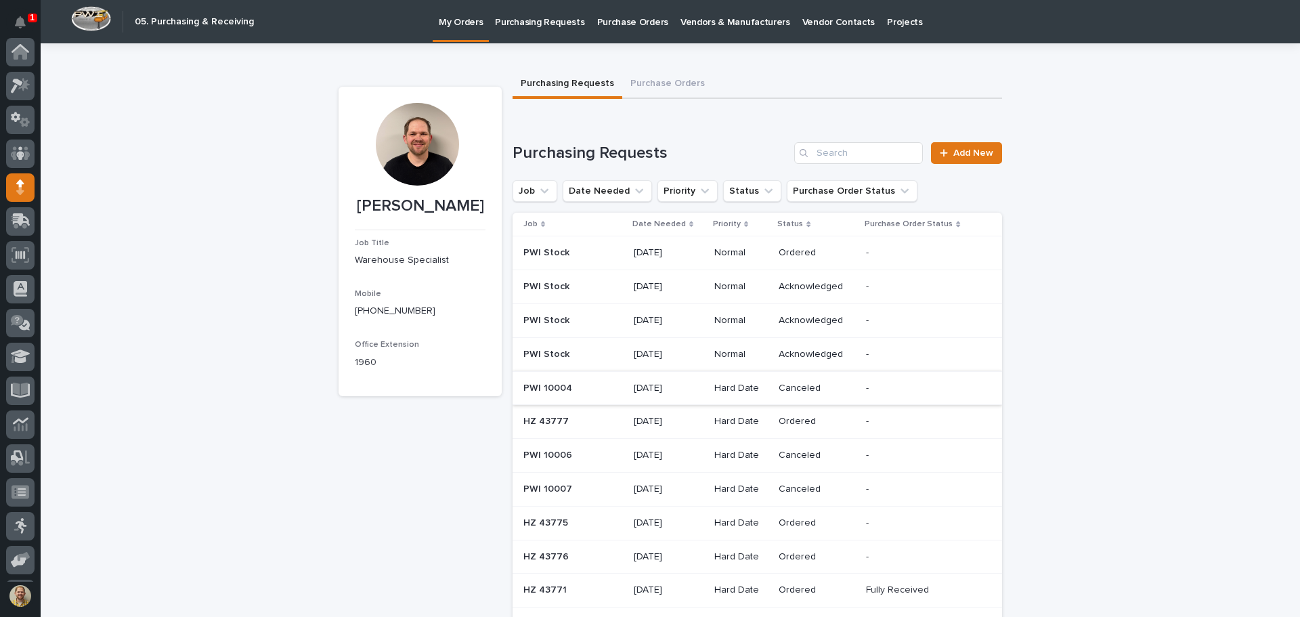
scroll to position [135, 0]
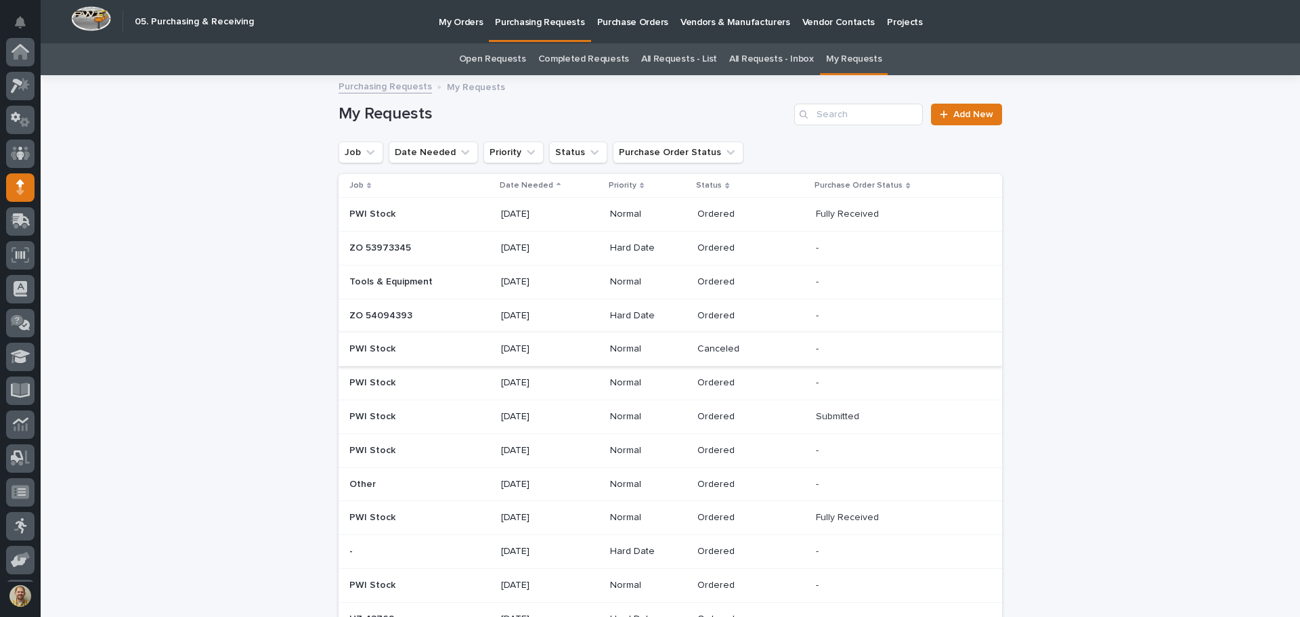
scroll to position [135, 0]
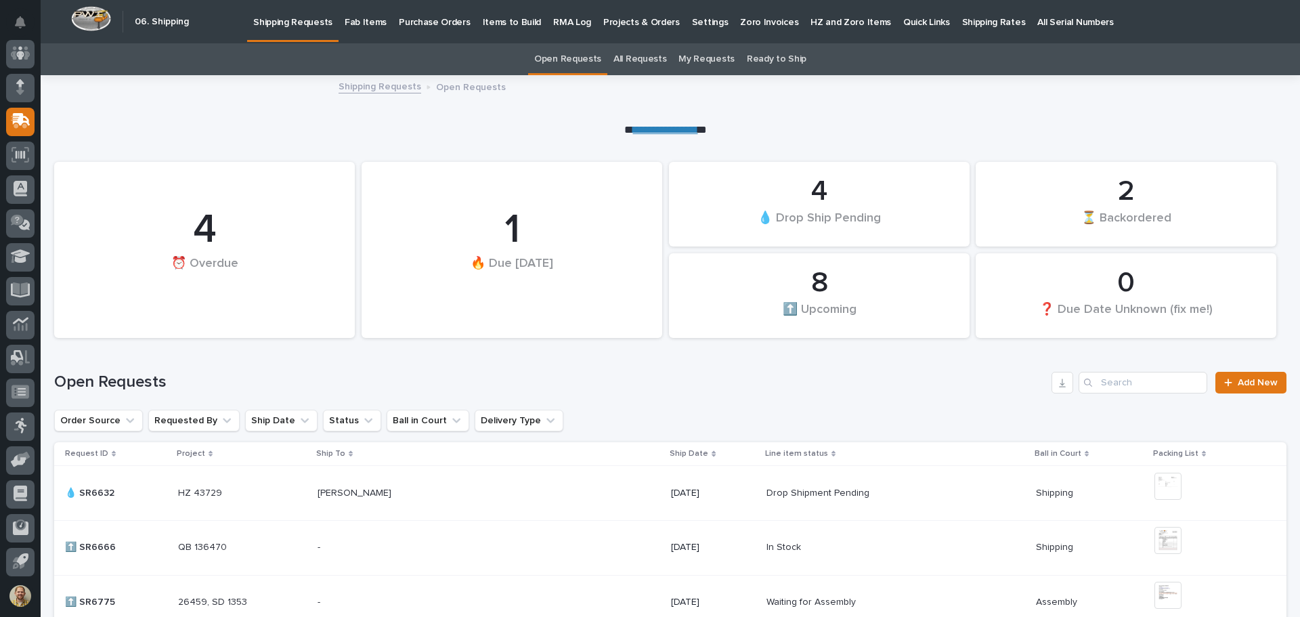
click at [501, 22] on p "Items to Build" at bounding box center [512, 14] width 59 height 28
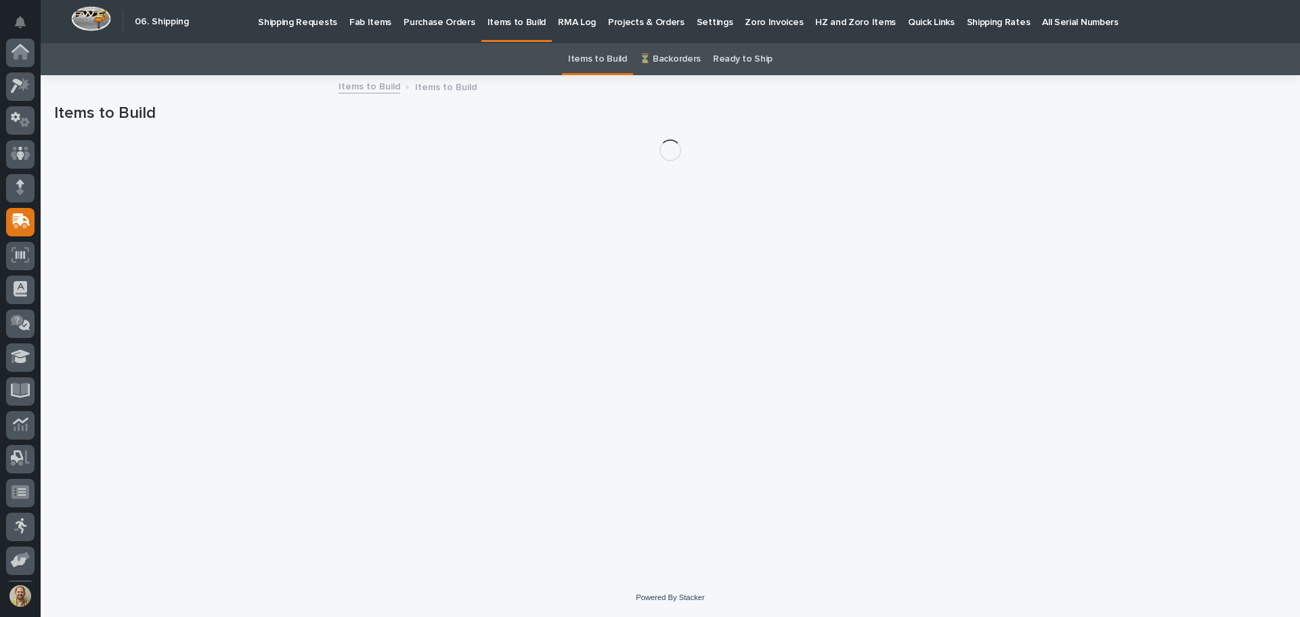
scroll to position [167, 0]
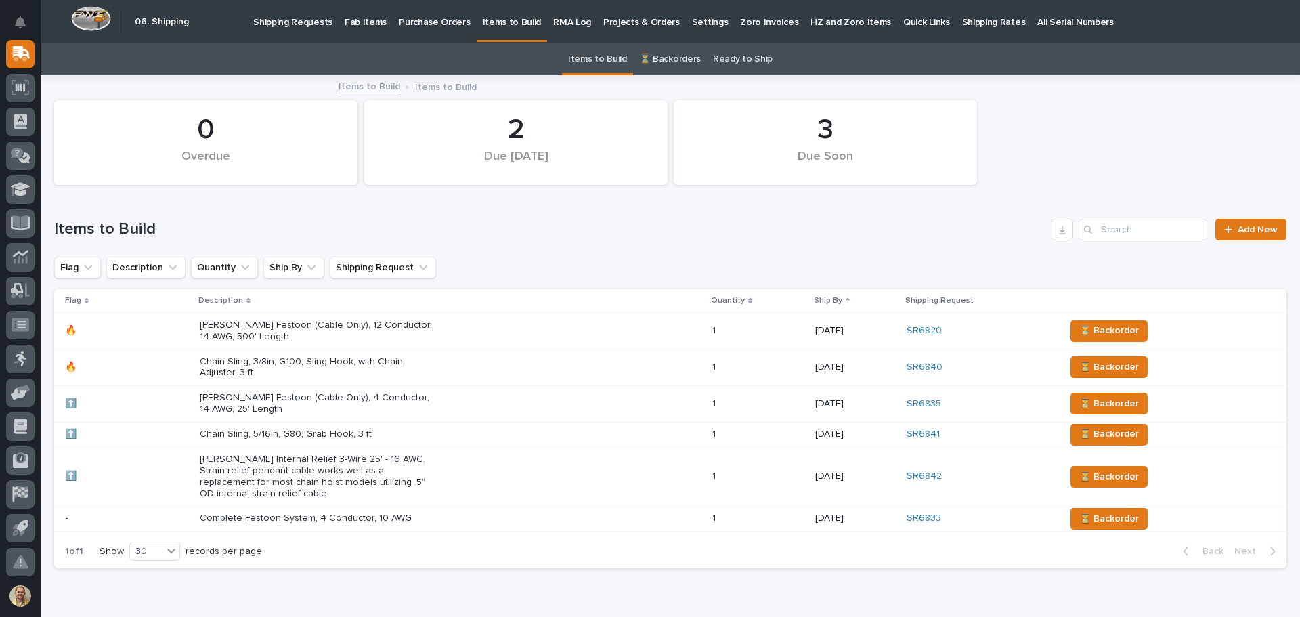
click at [152, 356] on div "🔥 🔥" at bounding box center [127, 367] width 124 height 22
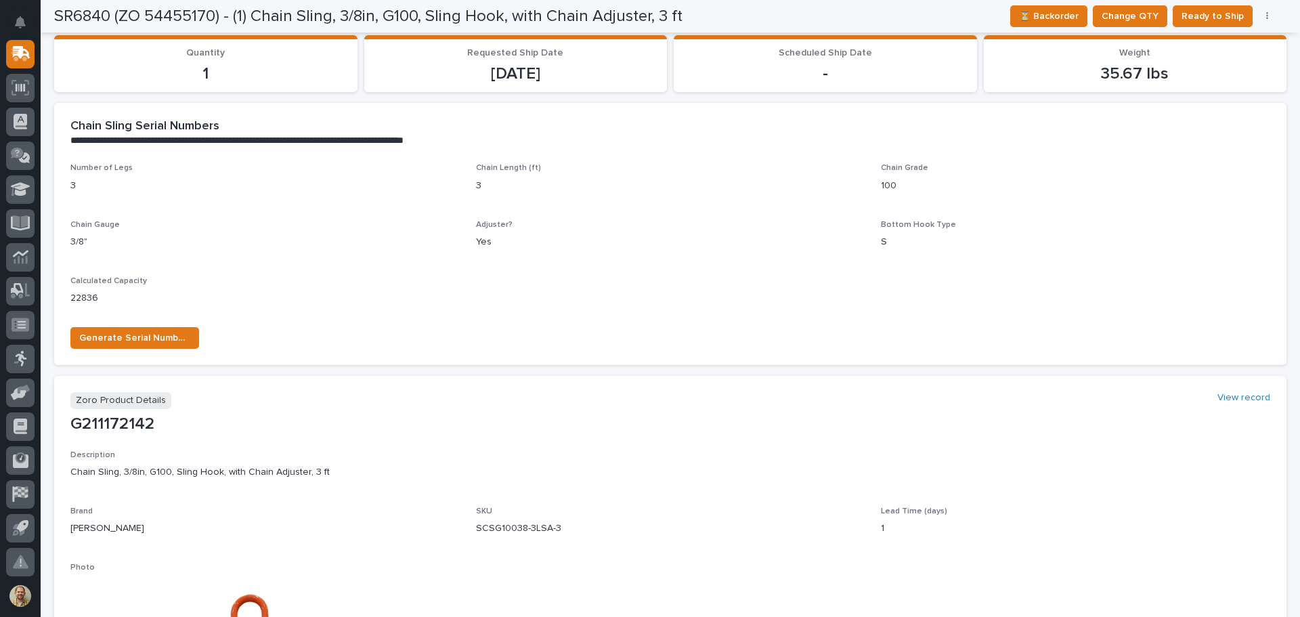
scroll to position [68, 0]
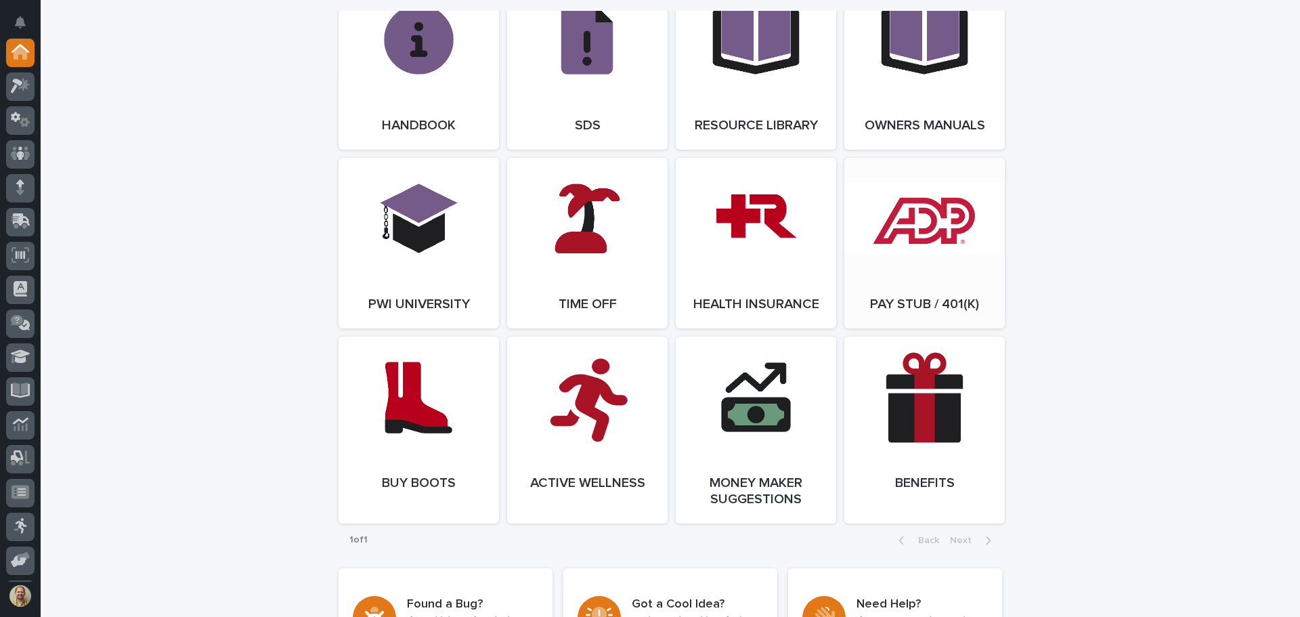
scroll to position [1828, 0]
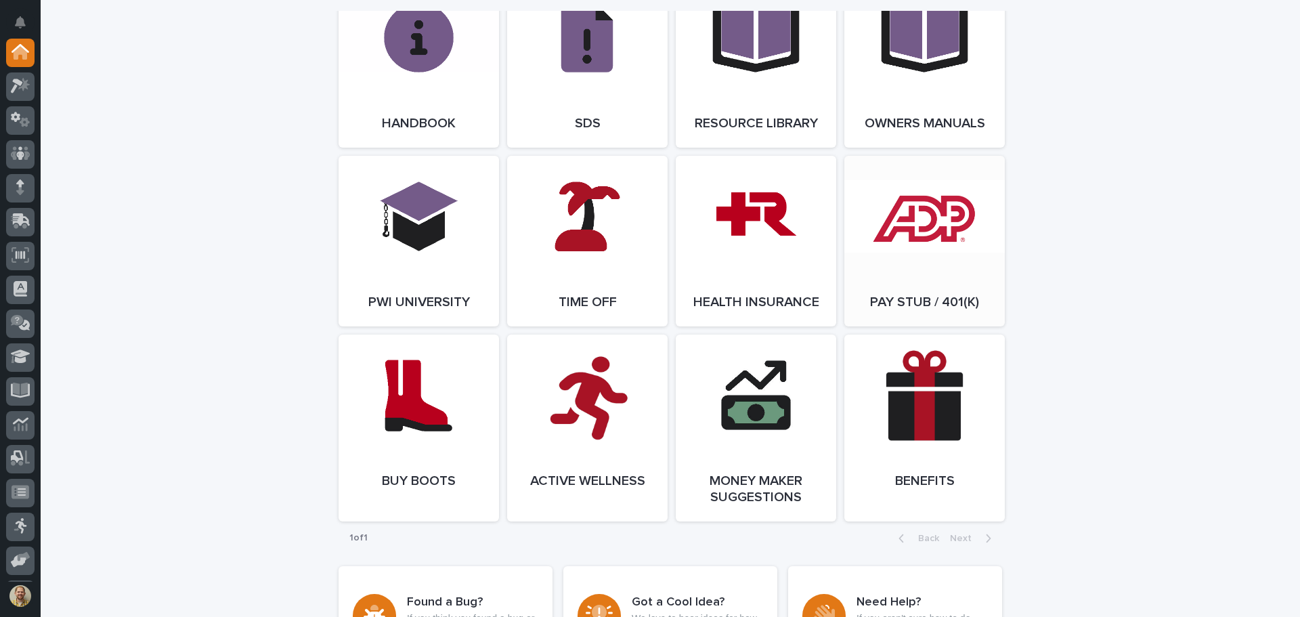
click at [959, 250] on link "Open Link" at bounding box center [924, 241] width 161 height 171
click at [870, 202] on link "Open Link" at bounding box center [924, 241] width 161 height 171
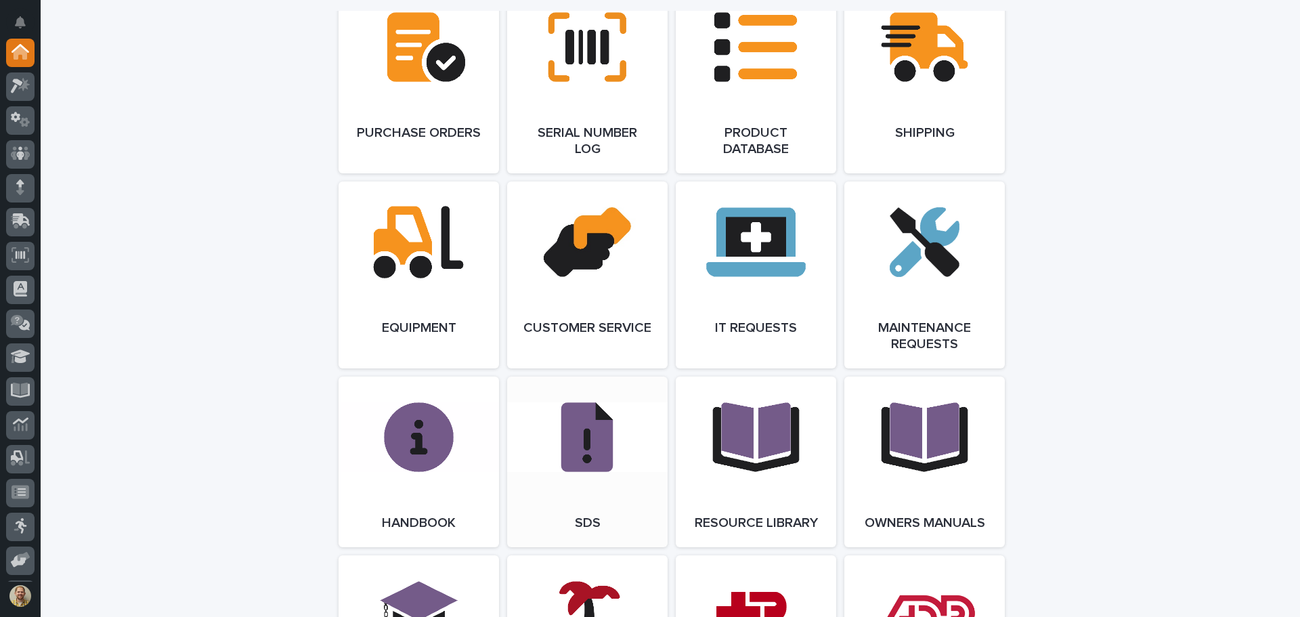
scroll to position [1422, 0]
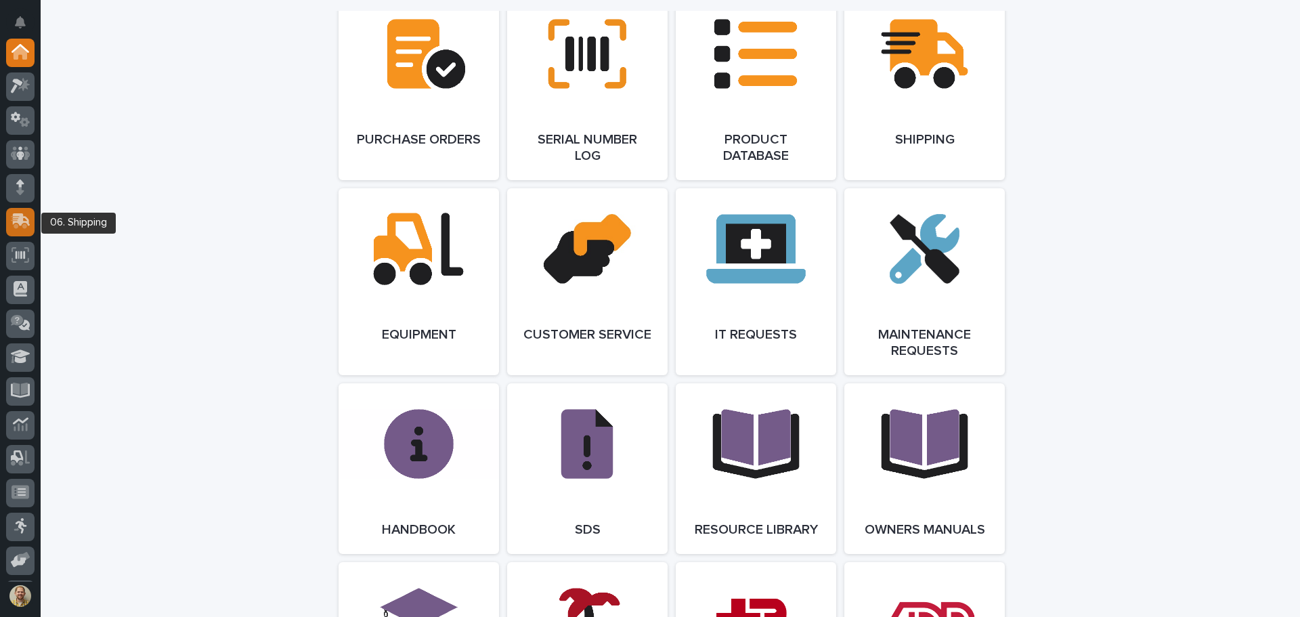
click at [20, 216] on icon at bounding box center [22, 219] width 18 height 13
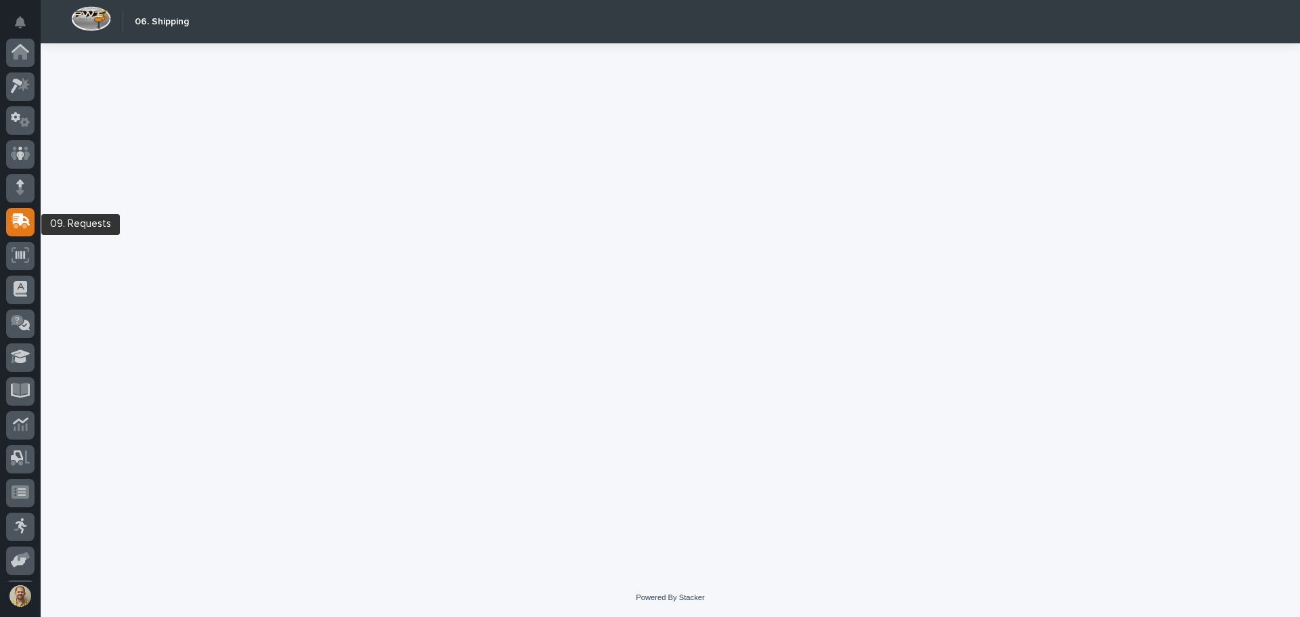
scroll to position [167, 0]
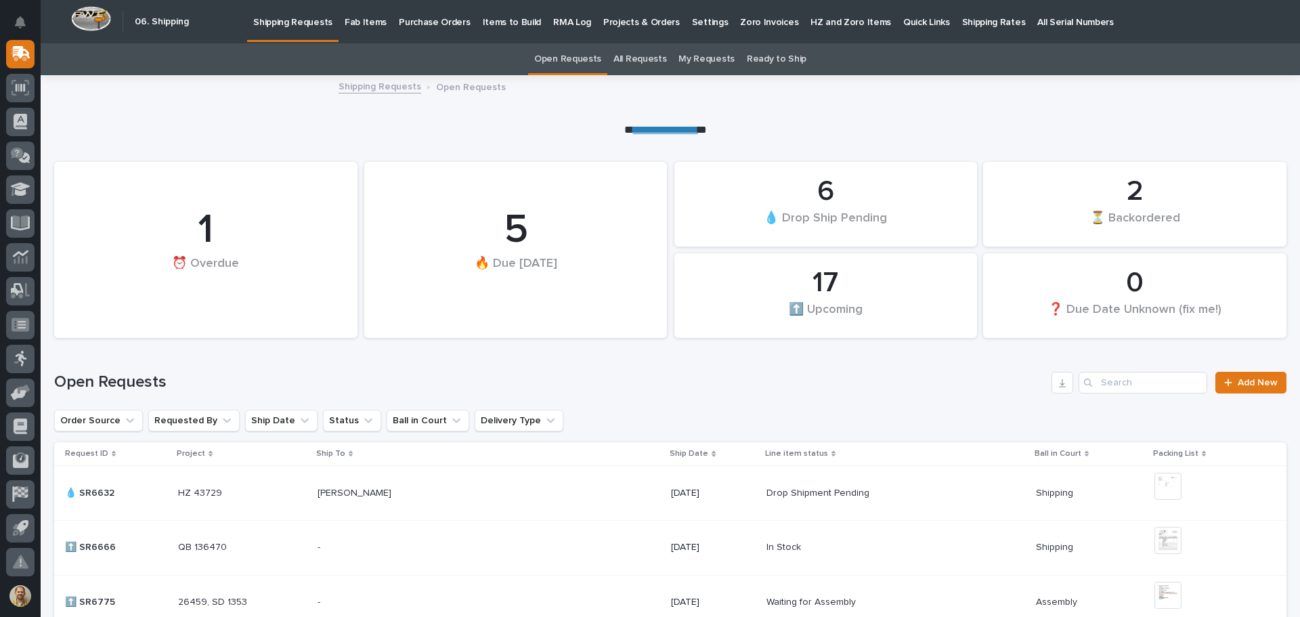
click at [502, 25] on p "Items to Build" at bounding box center [512, 14] width 59 height 28
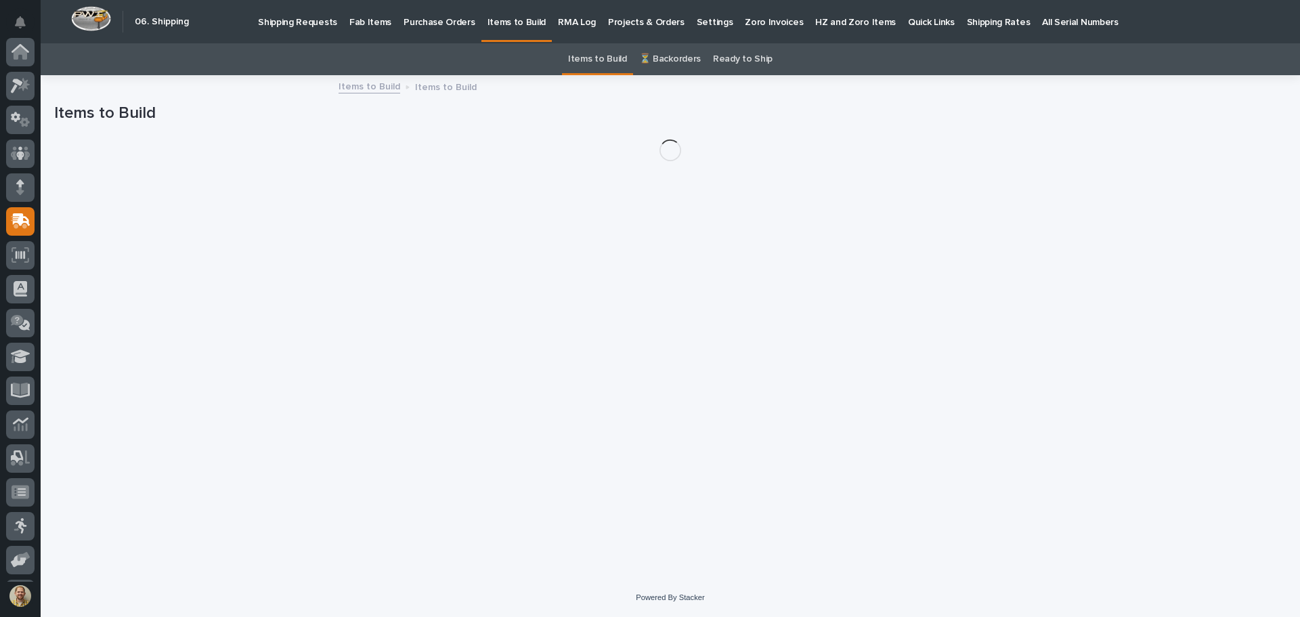
scroll to position [167, 0]
